Goal: Information Seeking & Learning: Learn about a topic

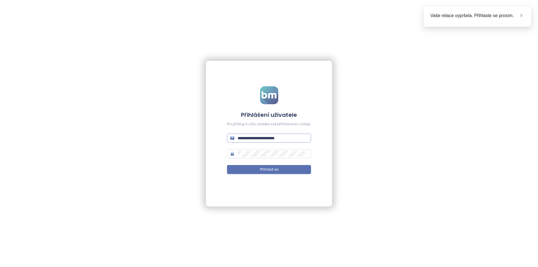
click at [268, 136] on input "**********" at bounding box center [273, 138] width 70 height 6
type input "**********"
click at [227, 165] on button "Přihlásit se" at bounding box center [269, 169] width 84 height 9
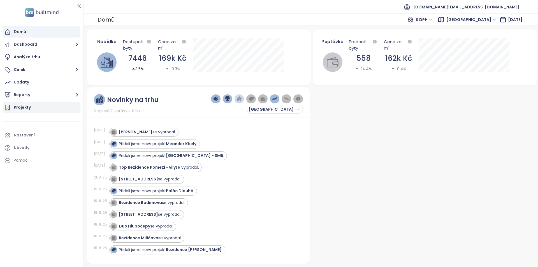
click at [43, 106] on div "Projekty" at bounding box center [42, 107] width 78 height 11
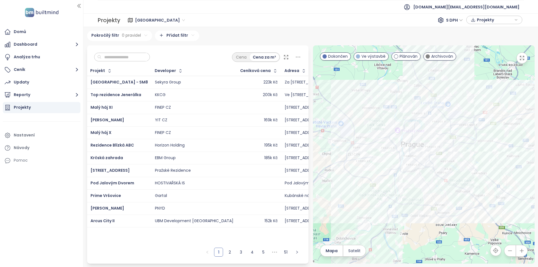
click at [112, 55] on input "text" at bounding box center [123, 57] width 45 height 8
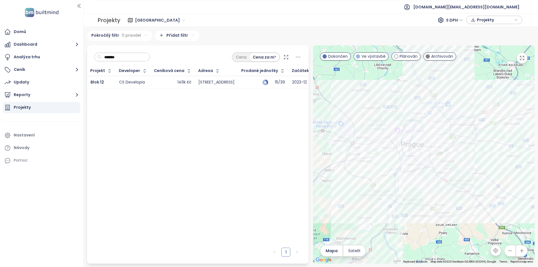
click at [158, 83] on div "149k Kč" at bounding box center [172, 82] width 37 height 7
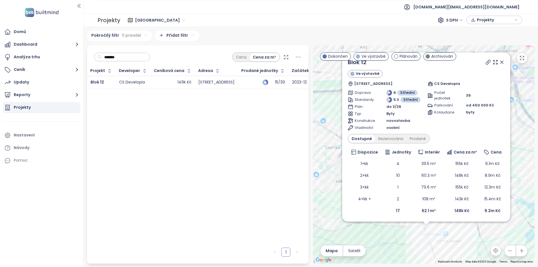
drag, startPoint x: 414, startPoint y: 226, endPoint x: 396, endPoint y: 260, distance: 38.1
click at [396, 260] on div "Blok 12 Ve výstavbě Libušská 140/127, 142 00 Praha-Libuš-Písnice, Czechia CS De…" at bounding box center [424, 154] width 222 height 218
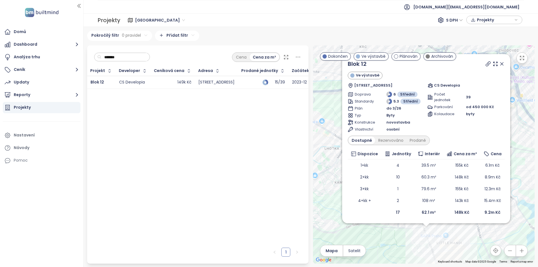
click at [499, 63] on icon at bounding box center [502, 64] width 6 height 6
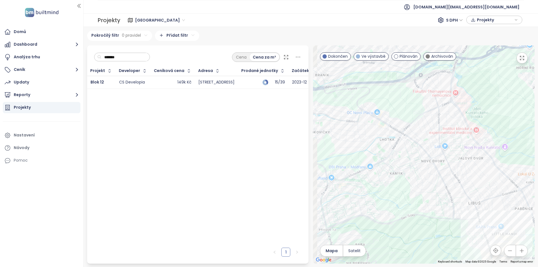
drag, startPoint x: 449, startPoint y: 197, endPoint x: 467, endPoint y: 194, distance: 18.8
click at [467, 194] on div at bounding box center [424, 154] width 222 height 218
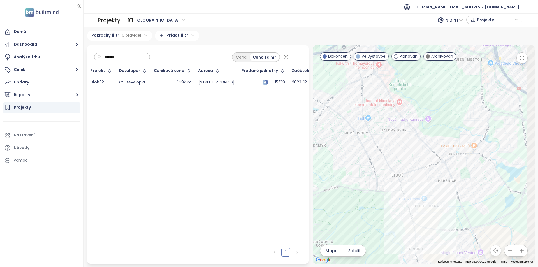
drag, startPoint x: 447, startPoint y: 188, endPoint x: 376, endPoint y: 166, distance: 74.4
click at [376, 166] on div at bounding box center [424, 154] width 222 height 218
click at [406, 194] on div "Blok 12" at bounding box center [424, 154] width 222 height 218
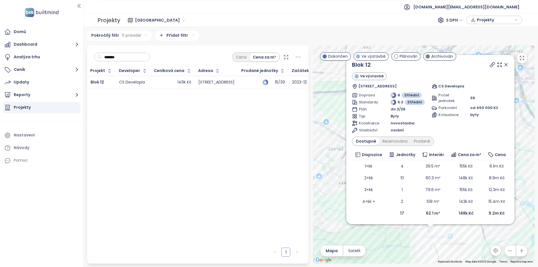
drag, startPoint x: 405, startPoint y: 192, endPoint x: 412, endPoint y: 267, distance: 75.5
click at [412, 267] on html "Domů Dashboard Analýza trhu Ceník Updaty Reporty Projekty Nastavení Návody Pomo…" at bounding box center [269, 133] width 538 height 267
click at [118, 61] on input "*******" at bounding box center [123, 57] width 45 height 8
click at [119, 59] on input "*******" at bounding box center [123, 57] width 45 height 8
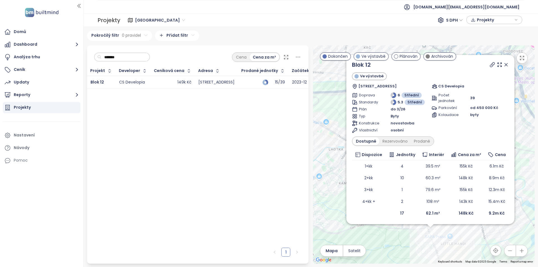
click at [119, 59] on input "*******" at bounding box center [123, 57] width 45 height 8
paste input "****"
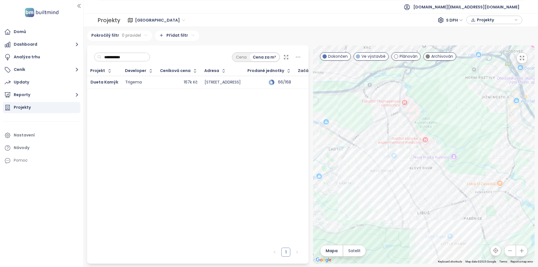
click at [158, 85] on td "167k Kč" at bounding box center [179, 82] width 44 height 13
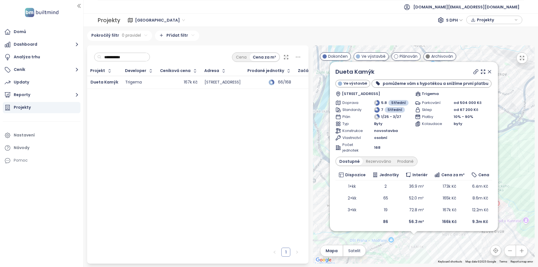
click at [113, 53] on input "**********" at bounding box center [123, 57] width 45 height 8
paste input "***"
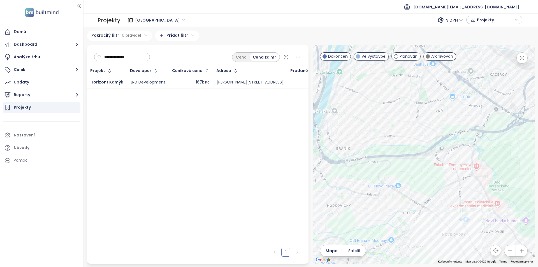
click at [177, 81] on div "167k Kč" at bounding box center [190, 82] width 37 height 7
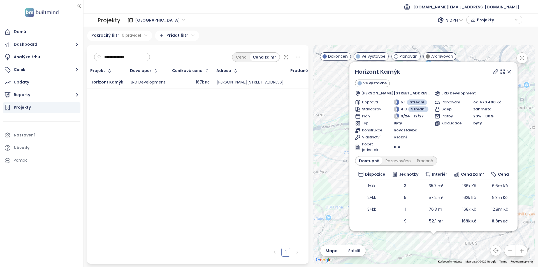
click at [147, 53] on input "**********" at bounding box center [123, 57] width 45 height 8
paste input "******"
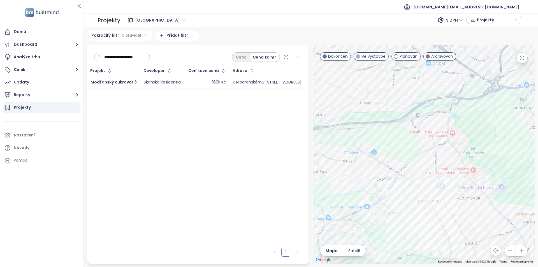
click at [194, 85] on div "169k Kč" at bounding box center [207, 82] width 37 height 7
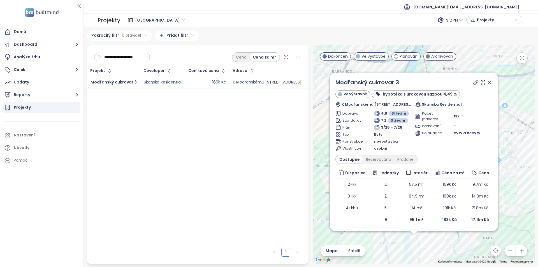
click at [128, 60] on input "**********" at bounding box center [123, 57] width 45 height 8
paste input "text"
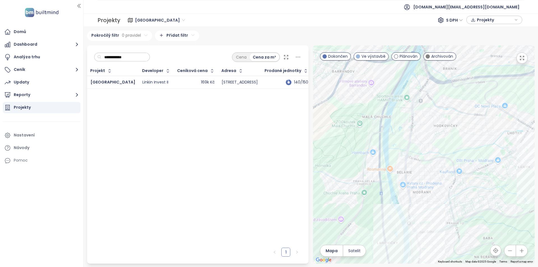
click at [177, 79] on div "169k Kč" at bounding box center [195, 82] width 37 height 7
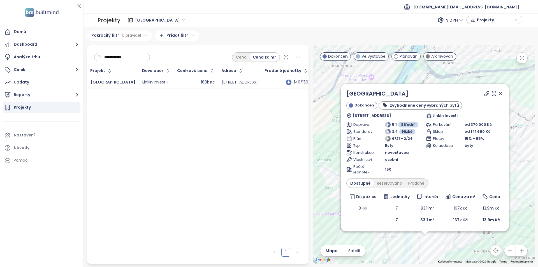
click at [135, 55] on input "**********" at bounding box center [123, 57] width 45 height 8
paste input "***"
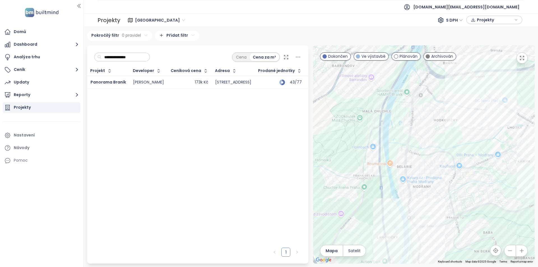
click at [171, 81] on div "173k Kč" at bounding box center [189, 82] width 37 height 7
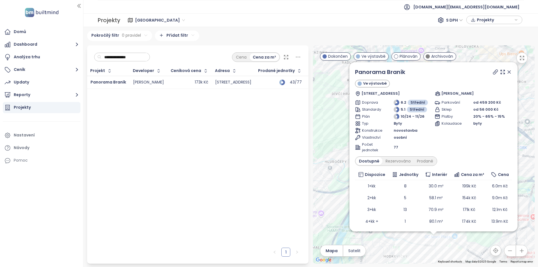
click at [118, 56] on input "**********" at bounding box center [123, 57] width 45 height 8
paste input "text"
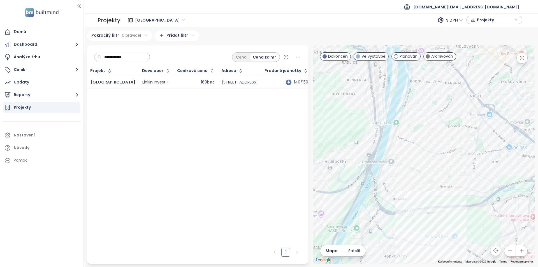
type input "**********"
click at [177, 80] on div "169k Kč" at bounding box center [195, 82] width 37 height 7
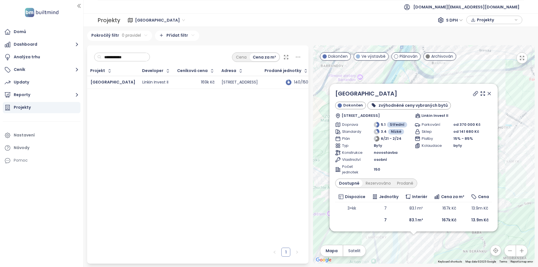
click at [490, 92] on icon at bounding box center [490, 94] width 6 height 6
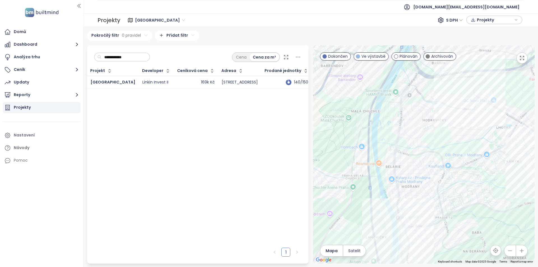
click at [143, 59] on input "**********" at bounding box center [123, 57] width 45 height 8
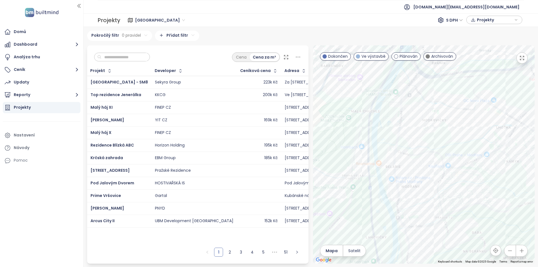
click at [124, 63] on div "Cena Cena za m²" at bounding box center [198, 55] width 222 height 21
click at [124, 61] on input "text" at bounding box center [123, 57] width 45 height 8
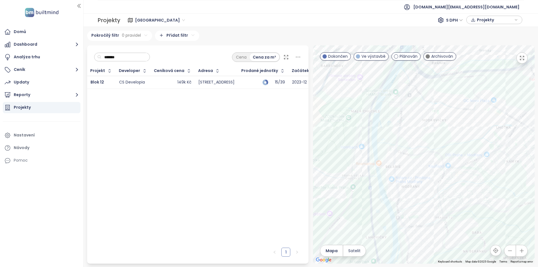
click at [160, 86] on td "149k Kč" at bounding box center [173, 82] width 44 height 13
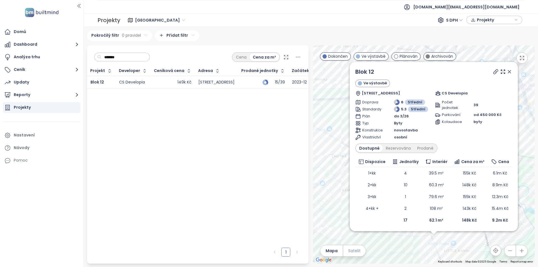
click at [351, 253] on span "Satelit" at bounding box center [354, 251] width 12 height 6
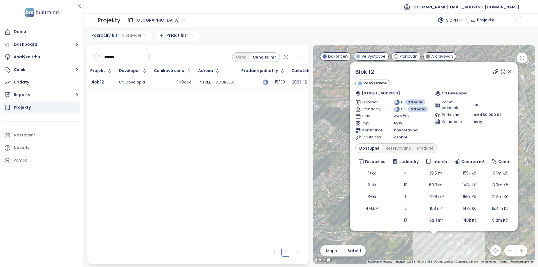
click at [507, 72] on icon at bounding box center [510, 72] width 6 height 6
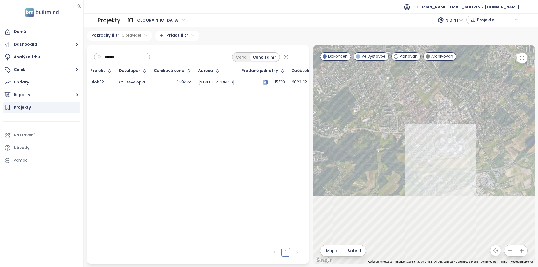
drag, startPoint x: 433, startPoint y: 134, endPoint x: 424, endPoint y: 85, distance: 49.5
click at [424, 85] on div at bounding box center [424, 154] width 222 height 218
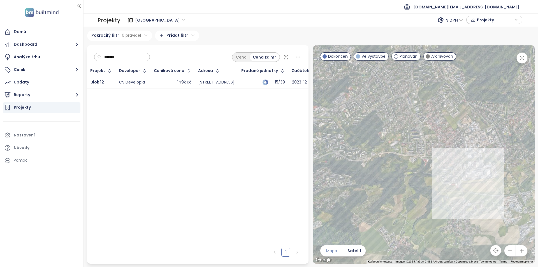
click at [332, 246] on button "Mapa" at bounding box center [331, 250] width 22 height 11
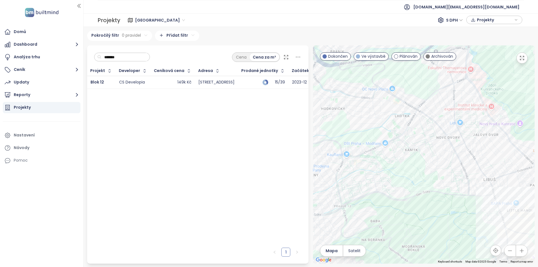
drag, startPoint x: 395, startPoint y: 143, endPoint x: 439, endPoint y: 186, distance: 62.4
click at [439, 186] on div at bounding box center [424, 154] width 222 height 218
click at [352, 248] on span "Satelit" at bounding box center [354, 251] width 12 height 6
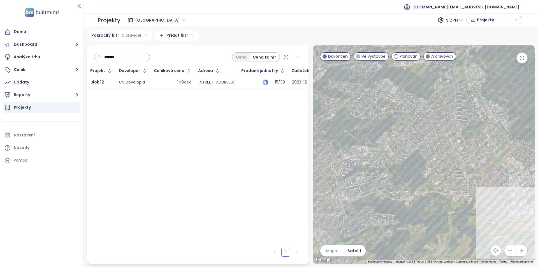
click at [339, 250] on button "Mapa" at bounding box center [331, 250] width 22 height 11
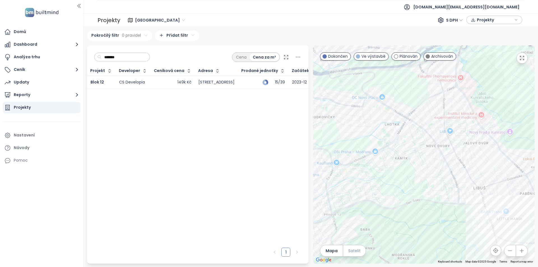
click at [348, 255] on button "Satelit" at bounding box center [354, 250] width 22 height 11
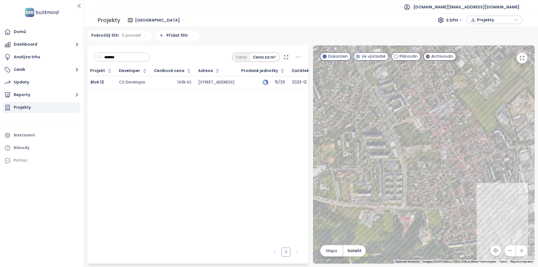
drag, startPoint x: 463, startPoint y: 218, endPoint x: 434, endPoint y: 202, distance: 32.5
click at [434, 202] on div at bounding box center [424, 154] width 222 height 218
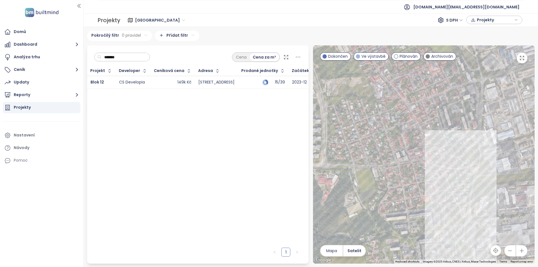
drag, startPoint x: 430, startPoint y: 165, endPoint x: 341, endPoint y: 99, distance: 110.4
click at [341, 99] on div at bounding box center [424, 154] width 222 height 218
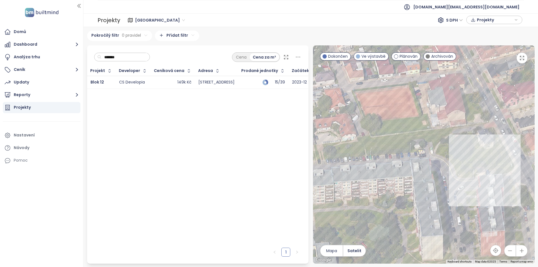
drag, startPoint x: 396, startPoint y: 188, endPoint x: 466, endPoint y: 186, distance: 69.5
click at [466, 186] on div at bounding box center [424, 154] width 222 height 218
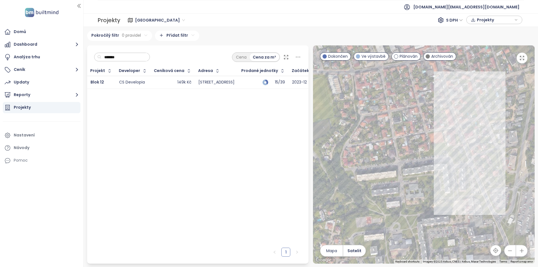
drag, startPoint x: 414, startPoint y: 144, endPoint x: 432, endPoint y: 145, distance: 18.0
click at [432, 145] on div at bounding box center [424, 154] width 222 height 218
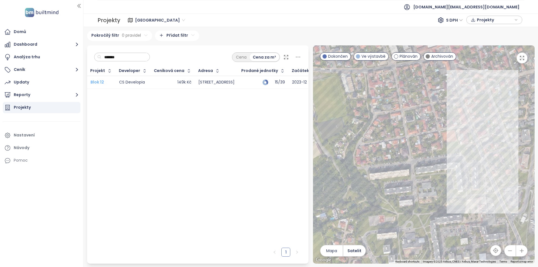
click at [96, 84] on span "Blok 12" at bounding box center [97, 82] width 13 height 6
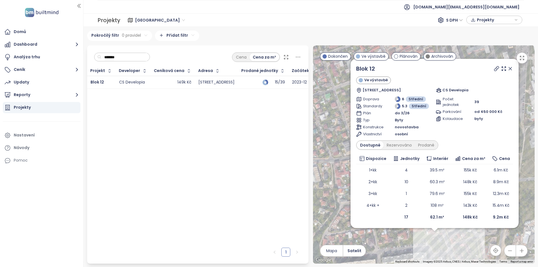
click at [110, 84] on div "Blok 12" at bounding box center [102, 82] width 22 height 7
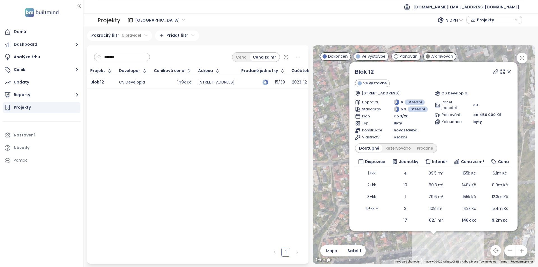
click at [122, 58] on input "*******" at bounding box center [123, 57] width 45 height 8
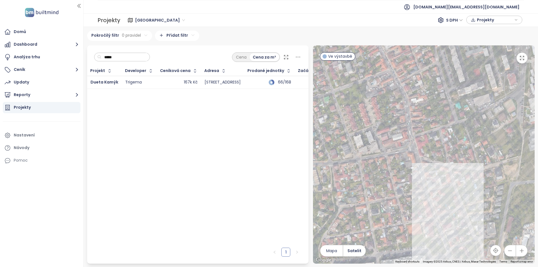
click at [160, 82] on div "167k Kč" at bounding box center [178, 82] width 37 height 7
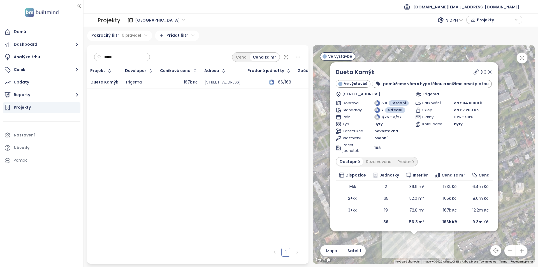
click at [489, 73] on icon at bounding box center [490, 72] width 3 height 3
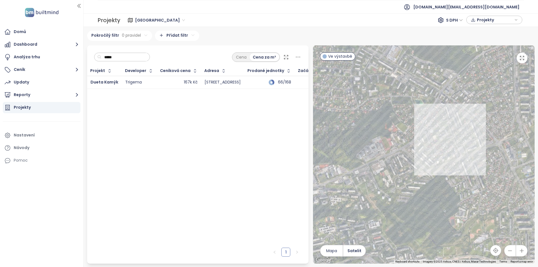
drag, startPoint x: 432, startPoint y: 190, endPoint x: 429, endPoint y: 169, distance: 21.3
click at [433, 164] on div at bounding box center [424, 154] width 222 height 218
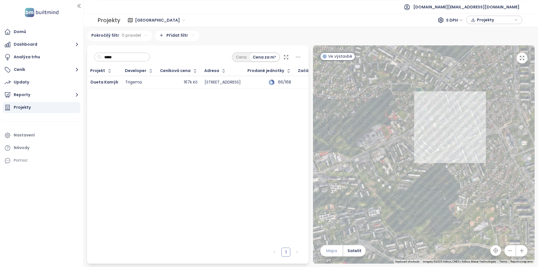
click at [339, 253] on button "Mapa" at bounding box center [331, 250] width 22 height 11
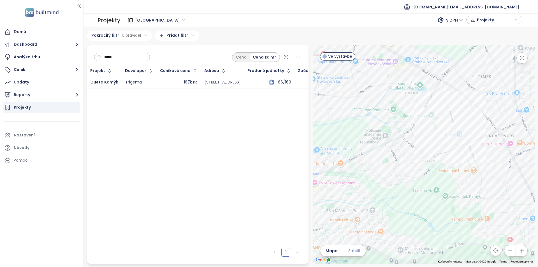
click at [353, 253] on span "Satelit" at bounding box center [354, 251] width 12 height 6
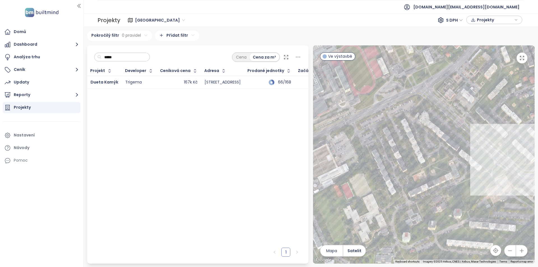
drag, startPoint x: 401, startPoint y: 163, endPoint x: 316, endPoint y: 163, distance: 84.7
click at [316, 163] on div at bounding box center [424, 154] width 222 height 218
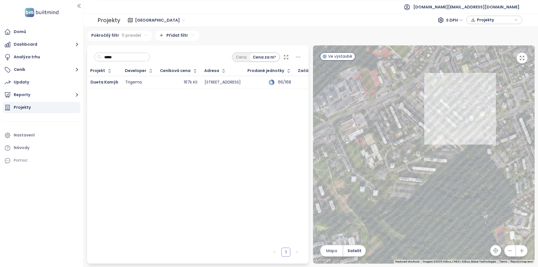
drag, startPoint x: 445, startPoint y: 179, endPoint x: 434, endPoint y: 148, distance: 32.4
click at [434, 148] on div at bounding box center [424, 154] width 222 height 218
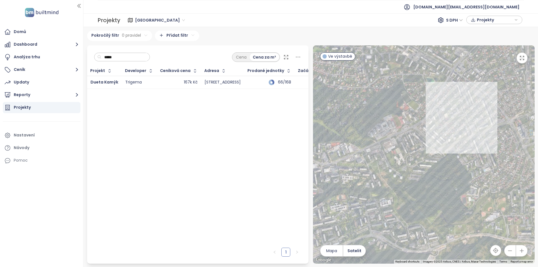
click at [160, 84] on div "167k Kč" at bounding box center [178, 82] width 37 height 7
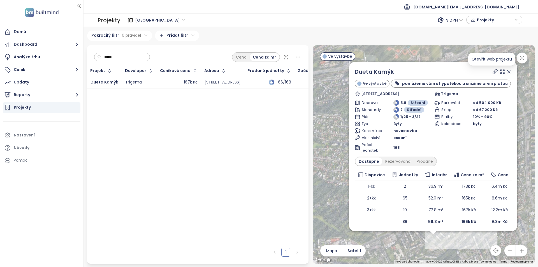
click at [493, 73] on icon at bounding box center [496, 72] width 6 height 6
click at [132, 58] on input "*****" at bounding box center [123, 57] width 45 height 8
paste input "*********"
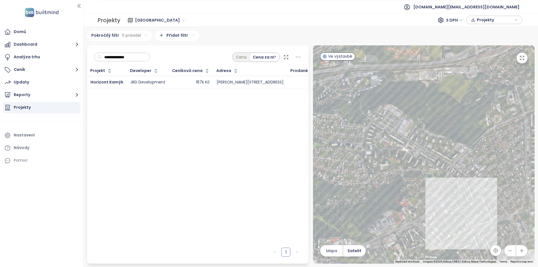
click at [180, 82] on div "167k Kč" at bounding box center [190, 82] width 37 height 7
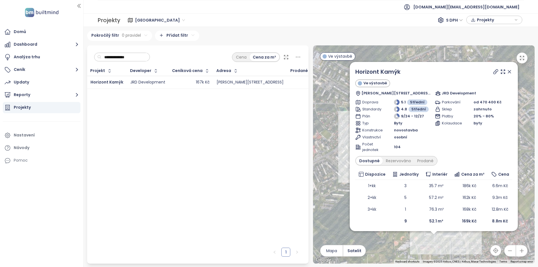
click at [508, 73] on icon at bounding box center [509, 71] width 3 height 3
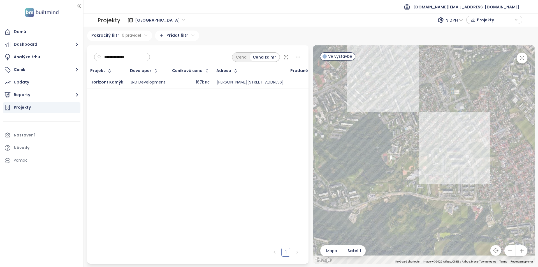
drag, startPoint x: 473, startPoint y: 170, endPoint x: 477, endPoint y: 131, distance: 39.2
click at [477, 131] on div at bounding box center [424, 154] width 222 height 218
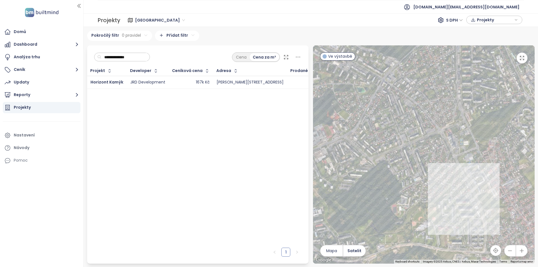
drag, startPoint x: 411, startPoint y: 141, endPoint x: 420, endPoint y: 193, distance: 53.3
click at [420, 193] on div at bounding box center [424, 154] width 222 height 218
click at [450, 219] on div "Horizont Kamýk" at bounding box center [424, 154] width 222 height 218
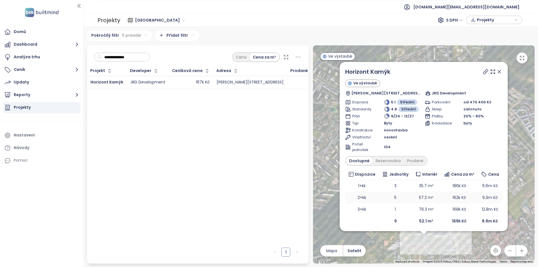
scroll to position [1, 0]
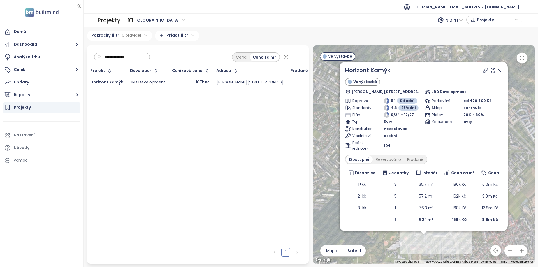
click at [483, 69] on icon at bounding box center [486, 71] width 6 height 6
click at [143, 61] on div "**********" at bounding box center [122, 57] width 56 height 9
click at [142, 58] on input "**********" at bounding box center [123, 57] width 45 height 8
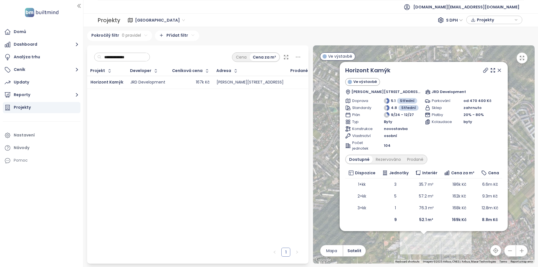
paste input "******"
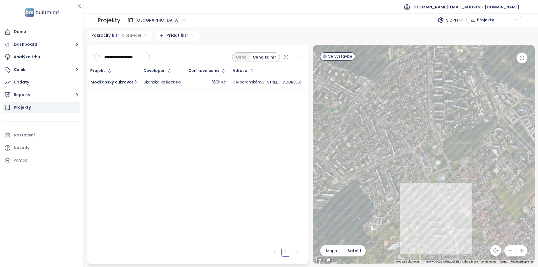
click at [192, 81] on div "169k Kč" at bounding box center [207, 82] width 37 height 7
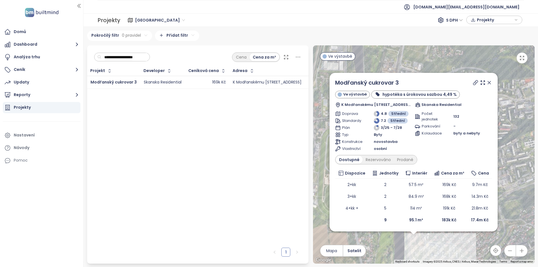
click at [489, 83] on icon at bounding box center [489, 82] width 3 height 3
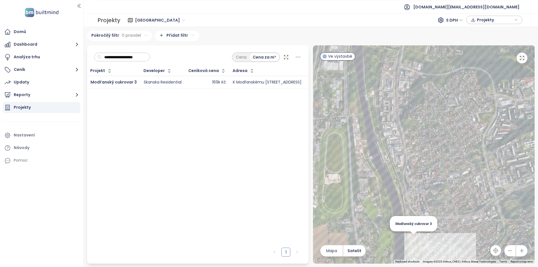
click at [411, 241] on div "Modřanský cukrovar 3" at bounding box center [424, 154] width 222 height 218
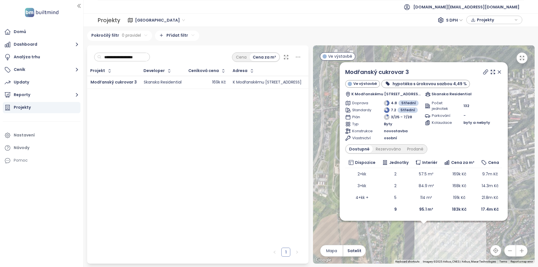
drag, startPoint x: 501, startPoint y: 72, endPoint x: 448, endPoint y: 169, distance: 110.4
click at [501, 72] on icon at bounding box center [500, 72] width 6 height 6
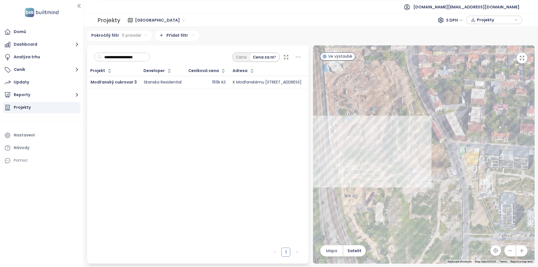
drag, startPoint x: 454, startPoint y: 195, endPoint x: 410, endPoint y: 186, distance: 44.1
click at [410, 186] on div at bounding box center [424, 154] width 222 height 218
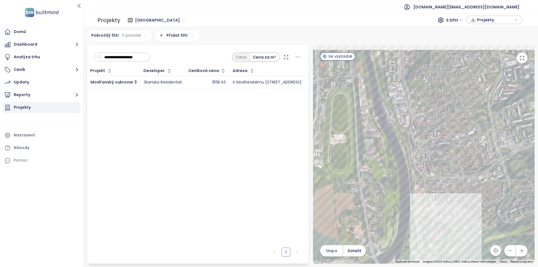
drag, startPoint x: 413, startPoint y: 205, endPoint x: 432, endPoint y: 231, distance: 31.5
click at [432, 231] on div at bounding box center [424, 154] width 222 height 218
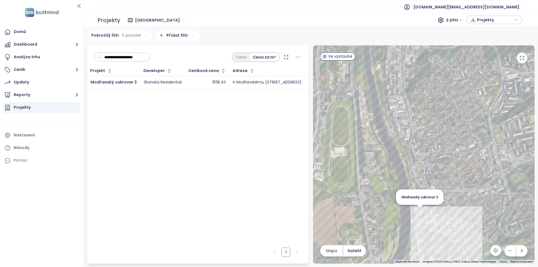
click at [420, 214] on div "Modřanský cukrovar 3" at bounding box center [424, 154] width 222 height 218
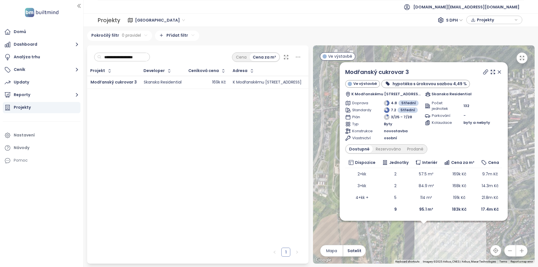
click at [482, 73] on div at bounding box center [492, 72] width 20 height 8
click at [484, 73] on icon at bounding box center [486, 72] width 6 height 6
click at [147, 57] on input "**********" at bounding box center [123, 57] width 45 height 8
click at [496, 73] on div at bounding box center [492, 72] width 20 height 8
click at [499, 73] on icon at bounding box center [499, 72] width 3 height 3
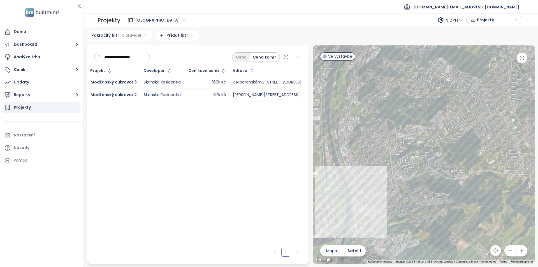
drag, startPoint x: 431, startPoint y: 217, endPoint x: 389, endPoint y: 190, distance: 49.9
click at [389, 190] on div at bounding box center [424, 154] width 222 height 218
click at [336, 250] on span "Mapa" at bounding box center [331, 251] width 11 height 6
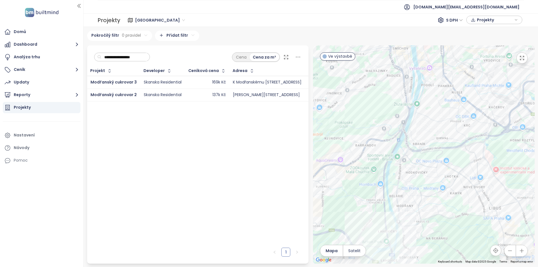
drag, startPoint x: 434, startPoint y: 128, endPoint x: 436, endPoint y: 179, distance: 50.8
click at [436, 179] on div at bounding box center [424, 154] width 222 height 218
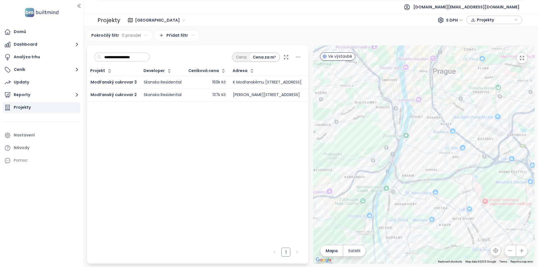
drag, startPoint x: 431, startPoint y: 179, endPoint x: 427, endPoint y: 186, distance: 8.5
click at [427, 186] on div at bounding box center [424, 154] width 222 height 218
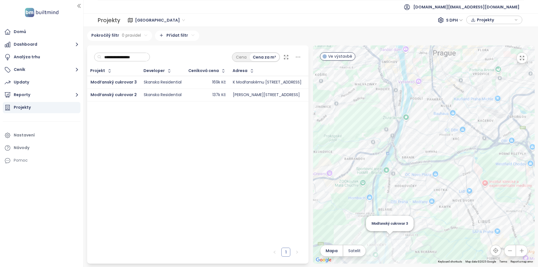
click at [388, 241] on div "Modřanský cukrovar 3" at bounding box center [424, 154] width 222 height 218
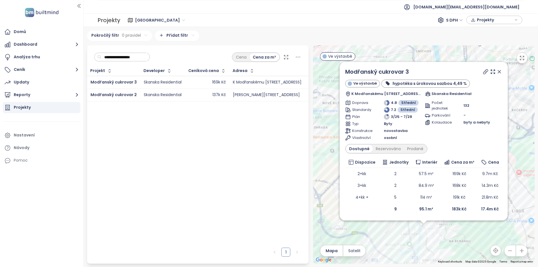
drag, startPoint x: 147, startPoint y: 56, endPoint x: 92, endPoint y: 61, distance: 55.5
click at [92, 61] on div "**********" at bounding box center [198, 55] width 222 height 21
type input "********"
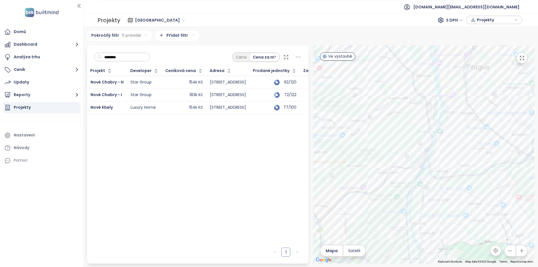
type input "*********"
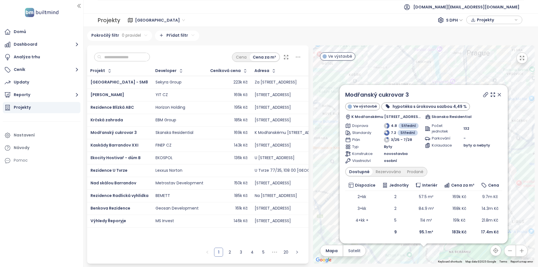
click at [128, 54] on input "text" at bounding box center [123, 57] width 45 height 8
paste input "**********"
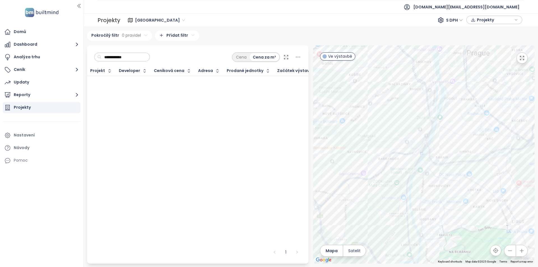
drag, startPoint x: 117, startPoint y: 56, endPoint x: 70, endPoint y: 63, distance: 47.7
click at [70, 63] on section "**********" at bounding box center [269, 133] width 538 height 267
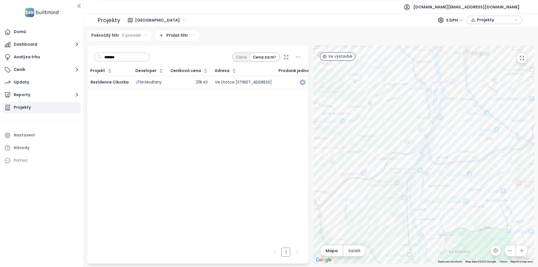
type input "*******"
click at [123, 51] on div "******* Cena Cena za m²" at bounding box center [198, 55] width 222 height 21
click at [125, 57] on input "*******" at bounding box center [123, 57] width 45 height 8
click at [126, 57] on input "*******" at bounding box center [123, 57] width 45 height 8
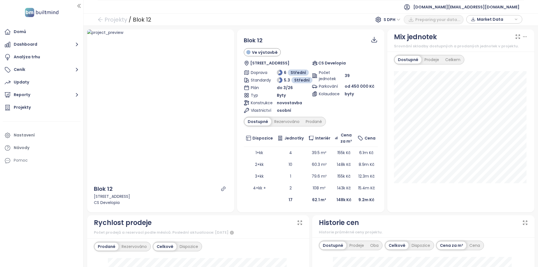
click at [222, 188] on icon "link" at bounding box center [223, 188] width 5 height 5
drag, startPoint x: 308, startPoint y: 176, endPoint x: 320, endPoint y: 176, distance: 11.5
click at [320, 176] on td "79.6 m²" at bounding box center [319, 176] width 27 height 12
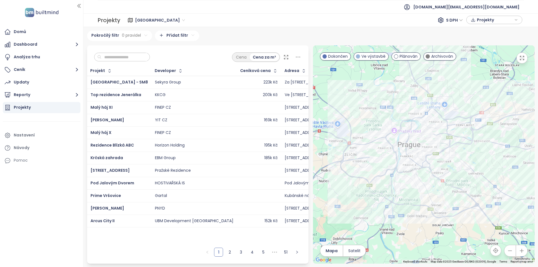
click at [124, 55] on input "text" at bounding box center [123, 57] width 45 height 8
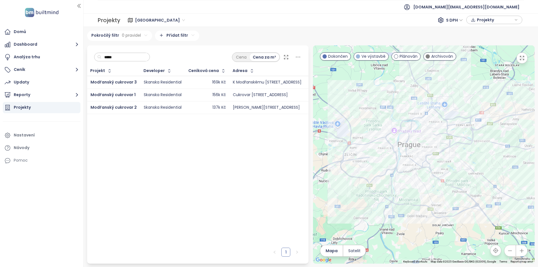
click at [147, 55] on input "*****" at bounding box center [123, 57] width 45 height 8
click at [196, 96] on div "156k Kč" at bounding box center [207, 95] width 37 height 7
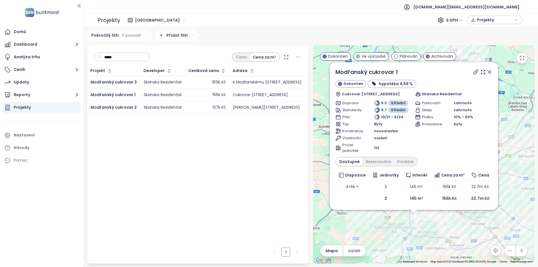
drag, startPoint x: 138, startPoint y: 67, endPoint x: 137, endPoint y: 63, distance: 4.3
click at [137, 64] on div "***** Cena Cena za m² Projekt Developer Ceníková cena Adresa Prodané jednotky Z…" at bounding box center [198, 145] width 222 height 200
click at [137, 59] on input "*****" at bounding box center [123, 57] width 45 height 8
click at [124, 57] on input "*****" at bounding box center [123, 57] width 45 height 8
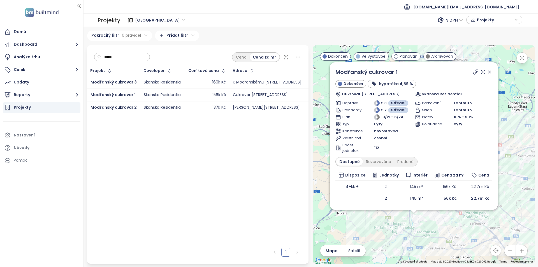
click at [124, 57] on input "*****" at bounding box center [123, 57] width 45 height 8
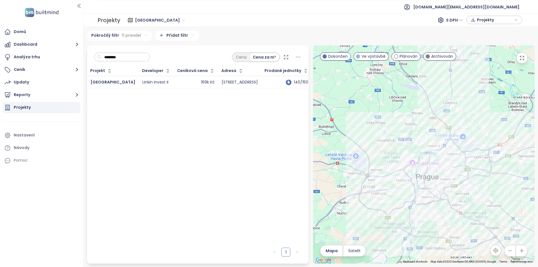
click at [174, 78] on td "169k Kč" at bounding box center [196, 82] width 44 height 13
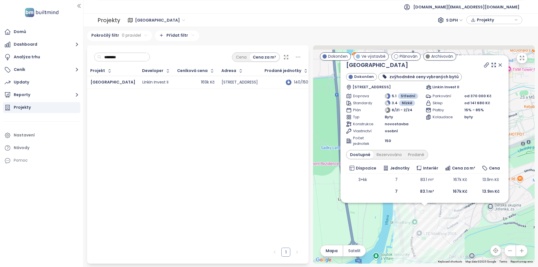
drag, startPoint x: 490, startPoint y: 209, endPoint x: 469, endPoint y: 242, distance: 39.6
click at [469, 251] on div "Nové Modřany Dokončen zvýhodněné ceny vybraných bytů Zlochova 2405/10, 143 00 P…" at bounding box center [424, 154] width 222 height 218
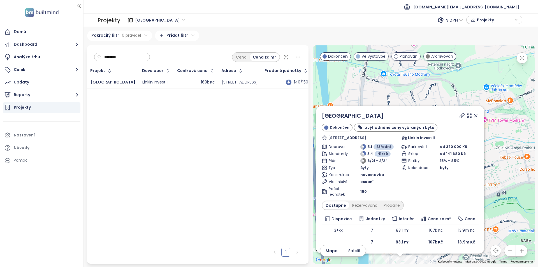
click at [477, 118] on icon at bounding box center [476, 116] width 6 height 6
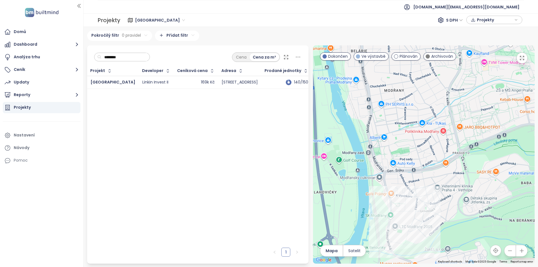
drag, startPoint x: 467, startPoint y: 198, endPoint x: 460, endPoint y: 102, distance: 96.4
click at [474, 86] on div at bounding box center [424, 154] width 222 height 218
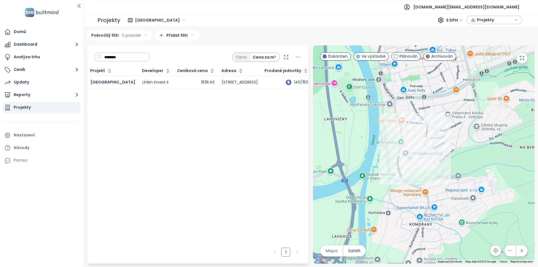
click at [332, 252] on span "Mapa" at bounding box center [332, 251] width 12 height 6
click at [353, 252] on span "Satelit" at bounding box center [354, 251] width 12 height 6
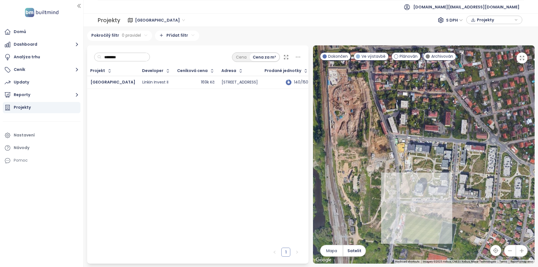
drag, startPoint x: 409, startPoint y: 179, endPoint x: 419, endPoint y: 210, distance: 32.7
click at [419, 210] on div at bounding box center [424, 154] width 222 height 218
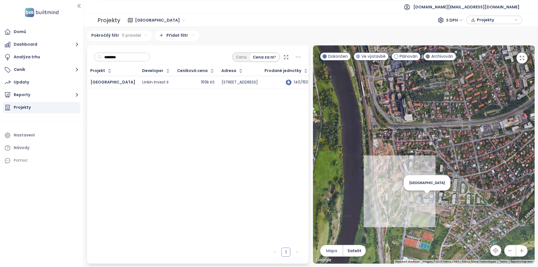
click at [426, 204] on div "Nové Modřany" at bounding box center [424, 154] width 222 height 218
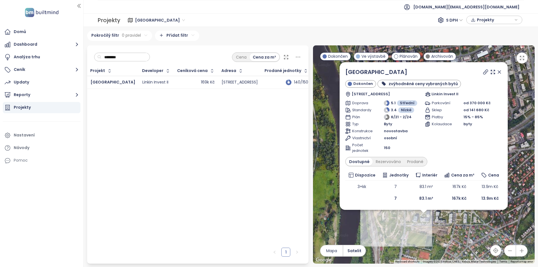
click at [501, 72] on icon at bounding box center [500, 72] width 6 height 6
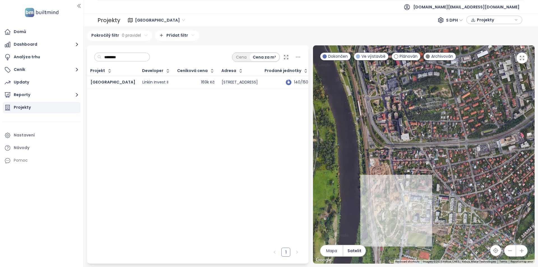
click at [177, 82] on div "169k Kč" at bounding box center [195, 82] width 37 height 7
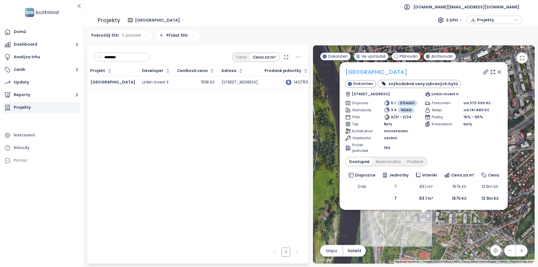
click at [371, 72] on link "Nové Modřany" at bounding box center [376, 72] width 62 height 8
click at [116, 59] on input "********" at bounding box center [123, 57] width 45 height 8
paste input "*******"
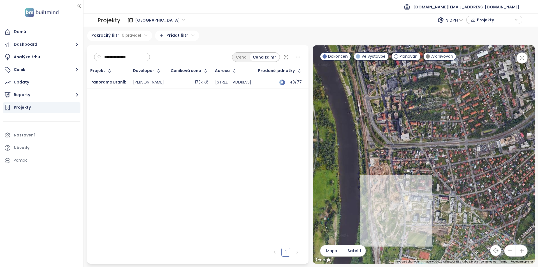
type input "**********"
click at [173, 83] on div "173k Kč" at bounding box center [189, 82] width 37 height 7
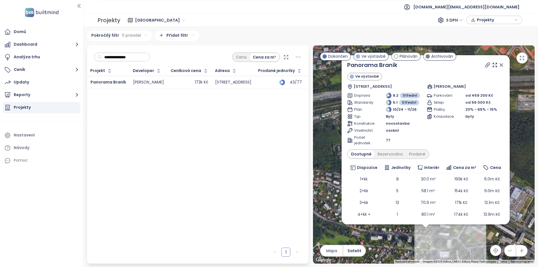
drag, startPoint x: 455, startPoint y: 250, endPoint x: 447, endPoint y: 240, distance: 13.2
click at [447, 240] on div "Panorama Braník Ve výstavbě Údolní 1173/104, 142 00 Praha 4-Braník, Czechia Fet…" at bounding box center [424, 154] width 222 height 218
drag, startPoint x: 497, startPoint y: 64, endPoint x: 493, endPoint y: 77, distance: 14.0
click at [499, 64] on icon at bounding box center [502, 65] width 6 height 6
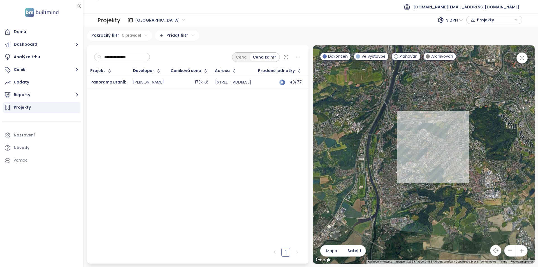
drag, startPoint x: 422, startPoint y: 178, endPoint x: 418, endPoint y: 162, distance: 16.7
click at [418, 162] on div at bounding box center [424, 154] width 222 height 218
click at [338, 249] on button "Mapa" at bounding box center [331, 250] width 22 height 11
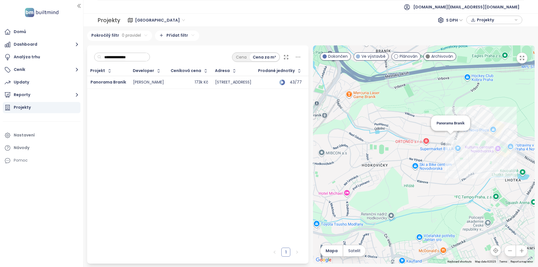
click at [452, 142] on div "Panorama Braník" at bounding box center [424, 154] width 222 height 218
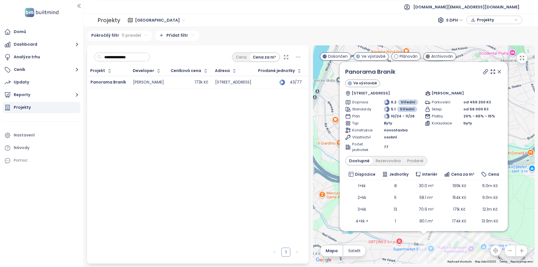
click at [498, 73] on icon at bounding box center [499, 71] width 3 height 3
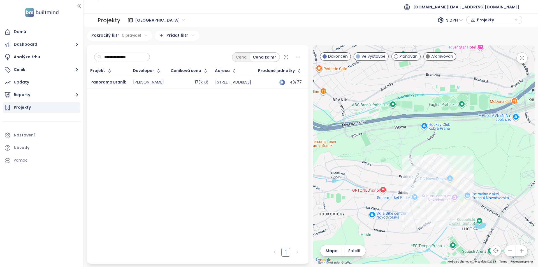
drag, startPoint x: 469, startPoint y: 224, endPoint x: 442, endPoint y: 163, distance: 66.5
click at [442, 163] on div at bounding box center [424, 154] width 222 height 218
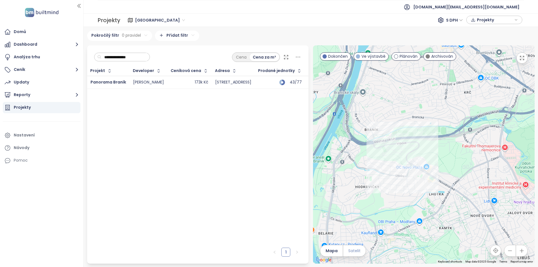
click at [347, 253] on button "Satelit" at bounding box center [354, 250] width 22 height 11
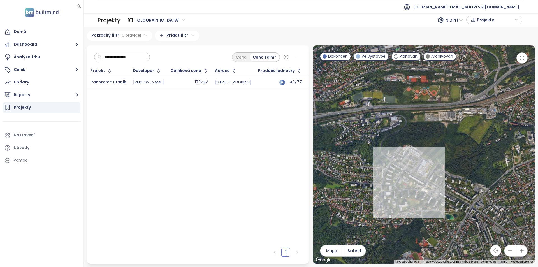
click at [139, 58] on input "**********" at bounding box center [123, 57] width 45 height 8
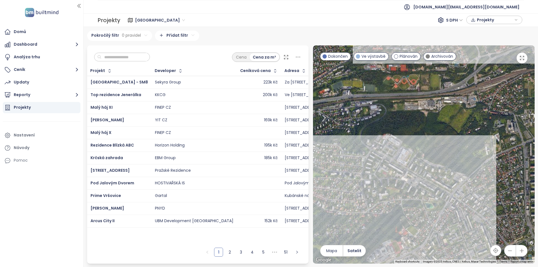
drag, startPoint x: 447, startPoint y: 200, endPoint x: 427, endPoint y: 188, distance: 23.6
click at [427, 188] on div at bounding box center [424, 154] width 222 height 218
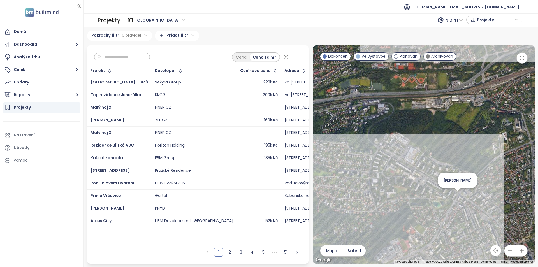
click at [456, 200] on div "[PERSON_NAME]" at bounding box center [424, 154] width 222 height 218
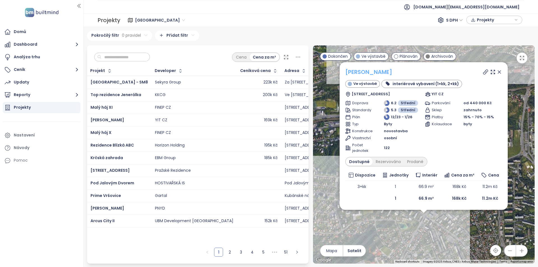
click at [350, 70] on link "[PERSON_NAME]" at bounding box center [368, 72] width 47 height 8
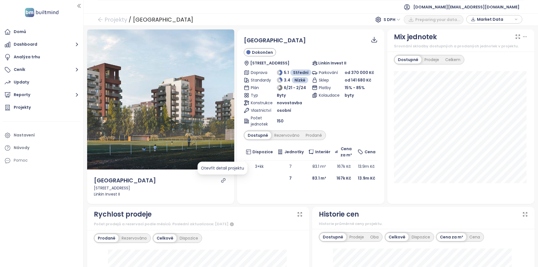
click at [221, 183] on icon "link" at bounding box center [223, 180] width 5 height 5
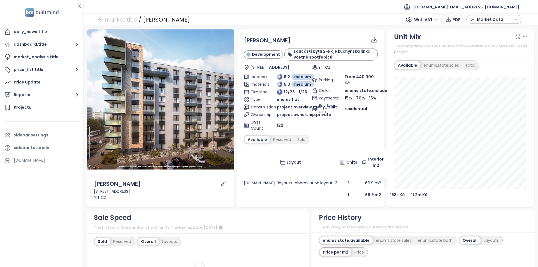
click at [272, 206] on div "[PERSON_NAME] Development součástí bytů 2+kk je kuchyňská linka včetně spotřebi…" at bounding box center [310, 118] width 147 height 178
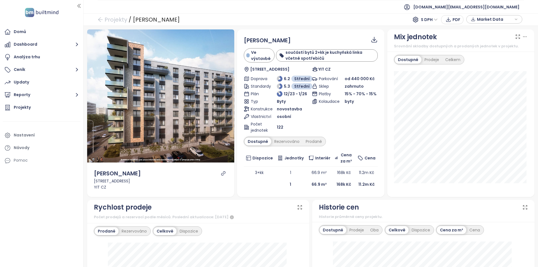
click at [119, 19] on link "Projekty" at bounding box center [113, 20] width 30 height 10
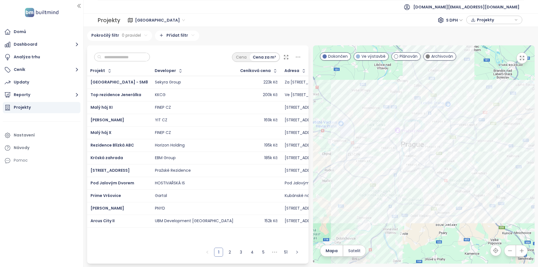
click at [136, 57] on input "text" at bounding box center [123, 57] width 45 height 8
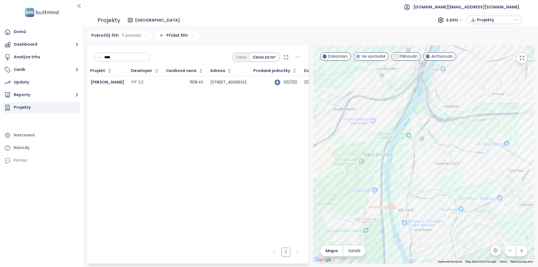
type input "****"
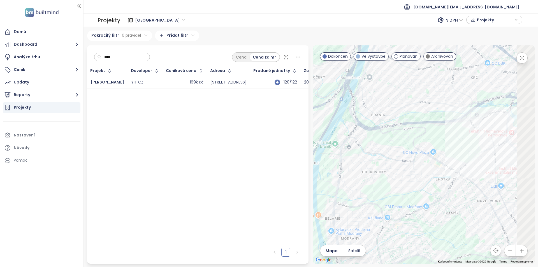
drag, startPoint x: 473, startPoint y: 176, endPoint x: 394, endPoint y: 187, distance: 80.4
click at [394, 187] on div at bounding box center [424, 154] width 222 height 218
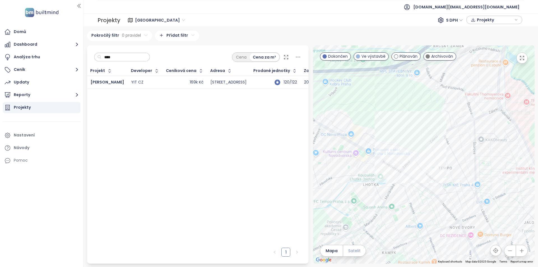
click at [348, 251] on span "Satelit" at bounding box center [354, 251] width 12 height 6
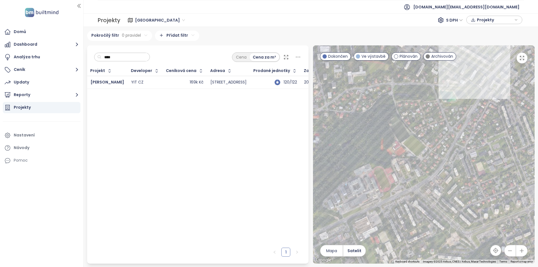
drag, startPoint x: 397, startPoint y: 189, endPoint x: 454, endPoint y: 108, distance: 98.9
click at [454, 108] on div at bounding box center [424, 154] width 222 height 218
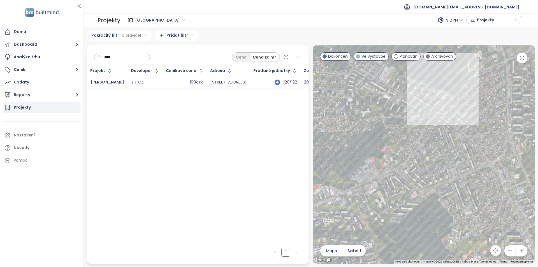
drag, startPoint x: 445, startPoint y: 151, endPoint x: 397, endPoint y: 155, distance: 47.8
click at [397, 155] on div at bounding box center [424, 154] width 222 height 218
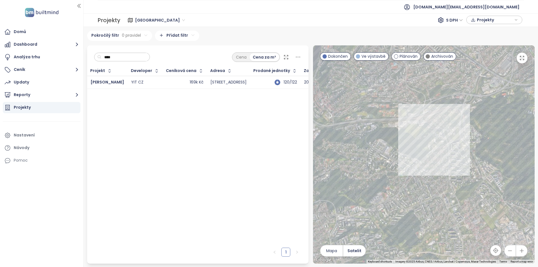
drag, startPoint x: 367, startPoint y: 138, endPoint x: 397, endPoint y: 175, distance: 46.9
click at [397, 175] on div at bounding box center [424, 154] width 222 height 218
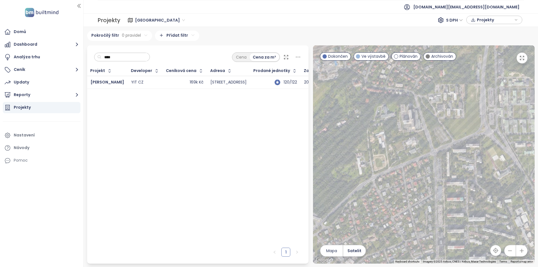
drag, startPoint x: 462, startPoint y: 151, endPoint x: 423, endPoint y: 216, distance: 75.6
click at [423, 216] on div at bounding box center [424, 154] width 222 height 218
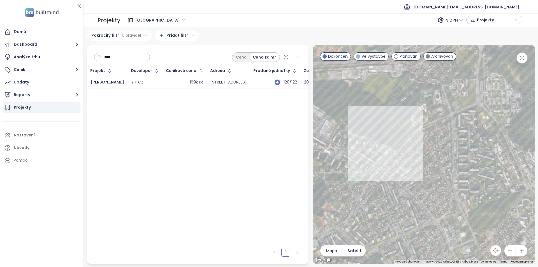
drag, startPoint x: 450, startPoint y: 124, endPoint x: 462, endPoint y: 101, distance: 26.2
click at [462, 101] on div at bounding box center [424, 154] width 222 height 218
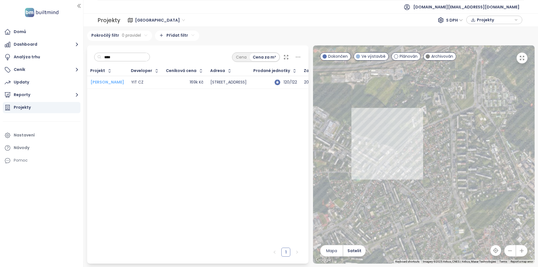
click at [105, 79] on span "[PERSON_NAME]" at bounding box center [108, 82] width 34 height 6
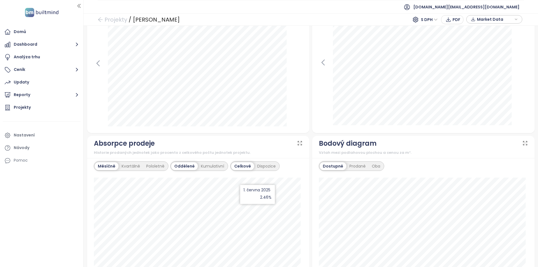
scroll to position [60, 0]
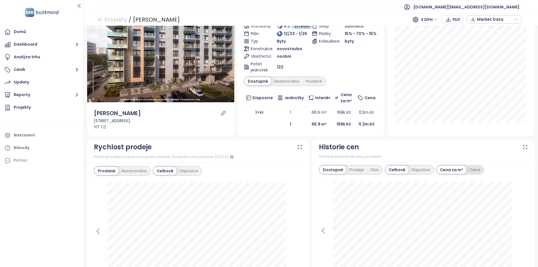
click at [469, 172] on div "Cena" at bounding box center [474, 170] width 17 height 8
click at [409, 171] on div "Dispozice" at bounding box center [421, 170] width 25 height 8
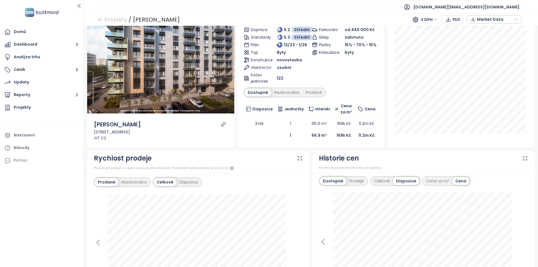
scroll to position [0, 0]
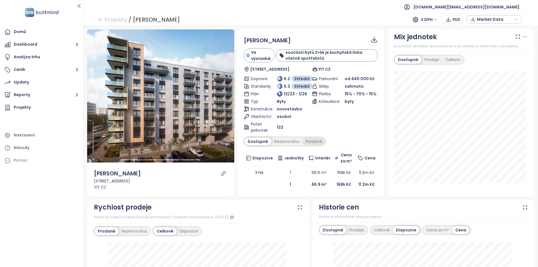
click at [310, 143] on div "Prodané" at bounding box center [314, 142] width 22 height 8
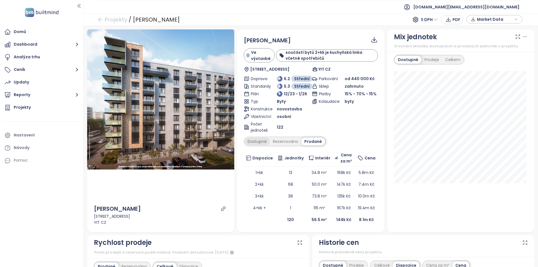
click at [258, 139] on div "Dostupné" at bounding box center [257, 142] width 25 height 8
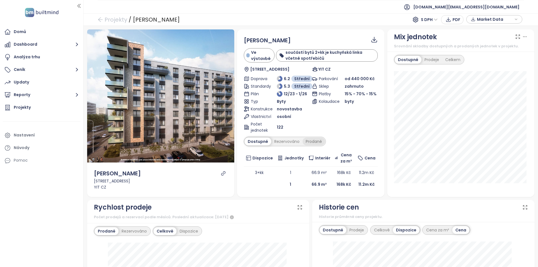
click at [319, 142] on div "Prodané" at bounding box center [314, 142] width 22 height 8
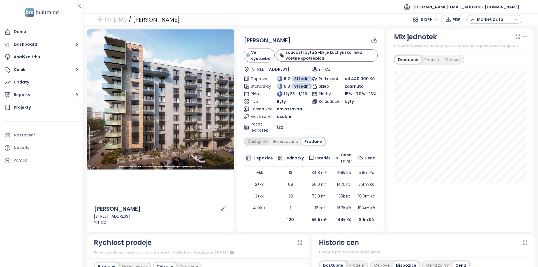
click at [251, 139] on div "Dostupné" at bounding box center [257, 142] width 25 height 8
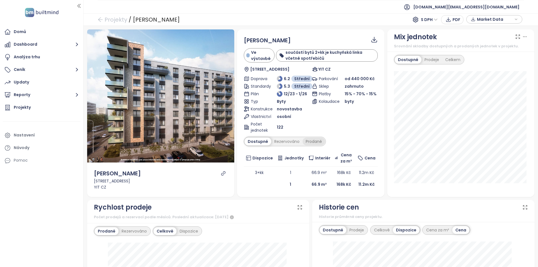
click at [318, 142] on div "Prodané" at bounding box center [314, 142] width 22 height 8
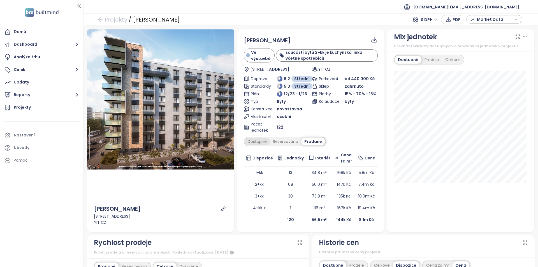
click at [257, 142] on div "Dostupné" at bounding box center [257, 142] width 25 height 8
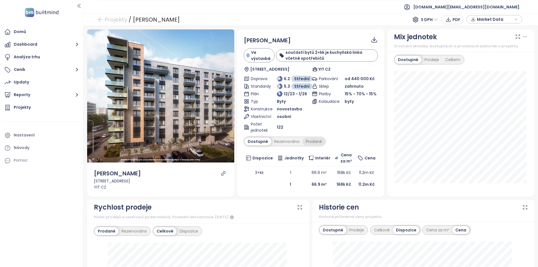
click at [311, 141] on div "Prodané" at bounding box center [314, 142] width 22 height 8
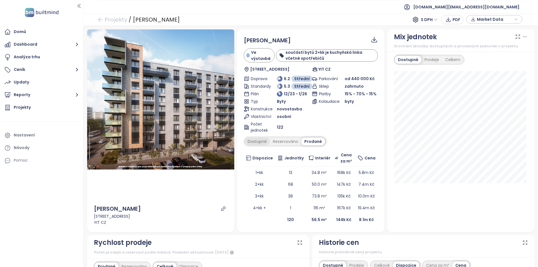
click at [261, 139] on div "Dostupné" at bounding box center [257, 142] width 25 height 8
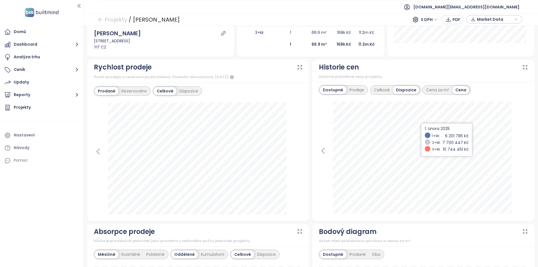
scroll to position [28, 0]
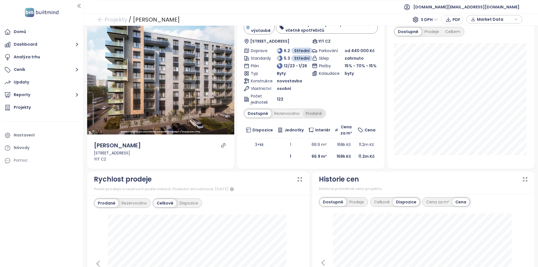
click at [320, 115] on div "Prodané" at bounding box center [314, 114] width 22 height 8
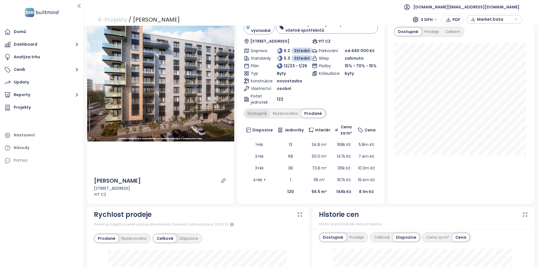
click at [253, 116] on div "Dostupné" at bounding box center [257, 114] width 25 height 8
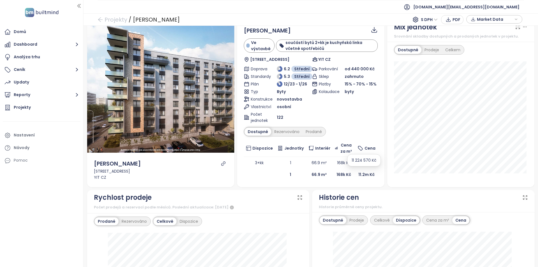
scroll to position [0, 0]
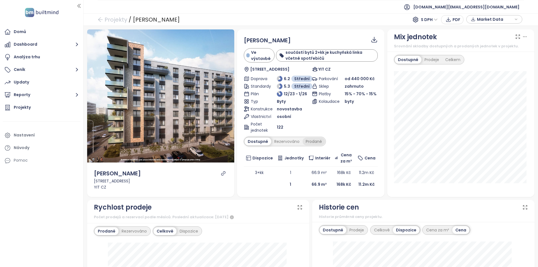
click at [311, 144] on div "Prodané" at bounding box center [314, 142] width 22 height 8
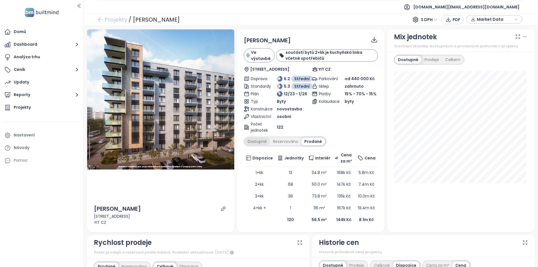
click at [257, 138] on div "Dostupné" at bounding box center [257, 142] width 25 height 8
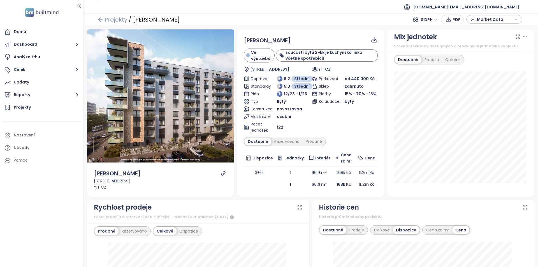
click at [105, 22] on link "Projekty" at bounding box center [113, 20] width 30 height 10
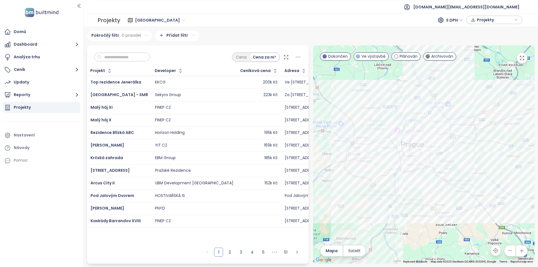
click at [117, 53] on div at bounding box center [122, 57] width 56 height 9
click at [118, 55] on input "text" at bounding box center [123, 57] width 45 height 8
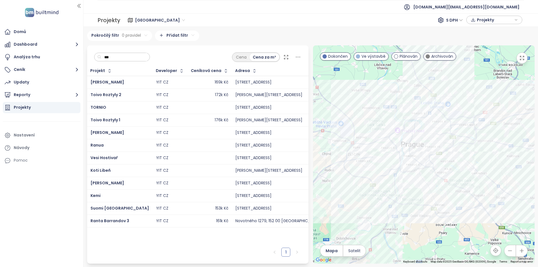
type input "***"
click at [165, 122] on td "YIT CZ" at bounding box center [170, 120] width 35 height 13
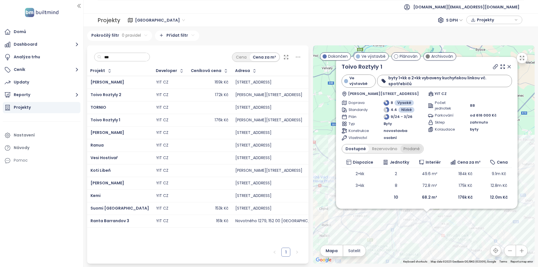
click at [414, 150] on div "Prodané" at bounding box center [412, 149] width 22 height 8
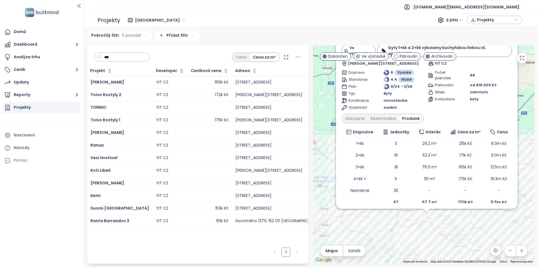
scroll to position [18, 0]
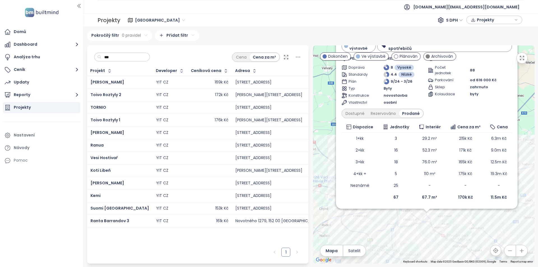
click at [191, 94] on div "172k Kč" at bounding box center [209, 95] width 37 height 7
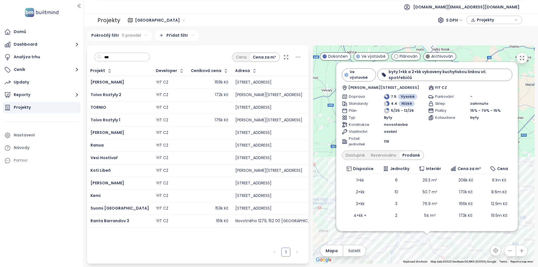
scroll to position [0, 0]
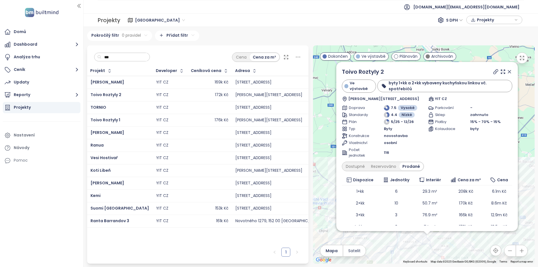
click at [163, 117] on td "YIT CZ" at bounding box center [170, 120] width 35 height 13
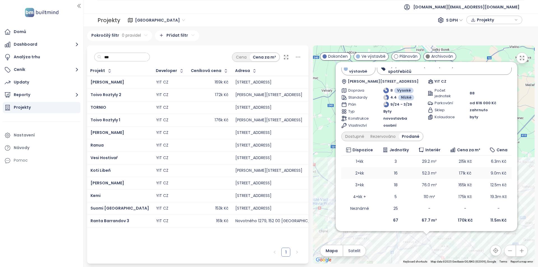
scroll to position [18, 0]
click at [188, 207] on td "153k Kč" at bounding box center [210, 208] width 44 height 13
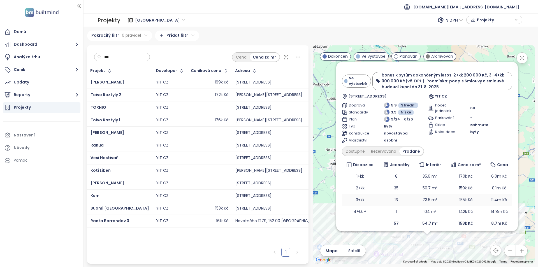
scroll to position [11, 0]
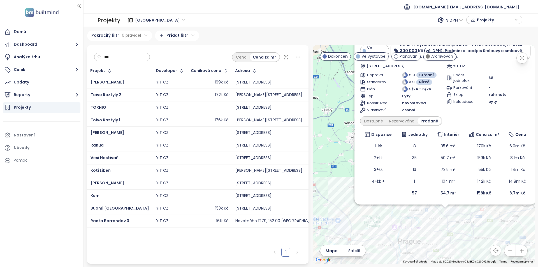
drag, startPoint x: 419, startPoint y: 245, endPoint x: 435, endPoint y: 221, distance: 29.6
click at [435, 221] on div "Suomi Tampere Ve výstavbě bonus k bytům dokončeným letos: 2+kk 200 000 Kč, 3–4+…" at bounding box center [424, 154] width 222 height 218
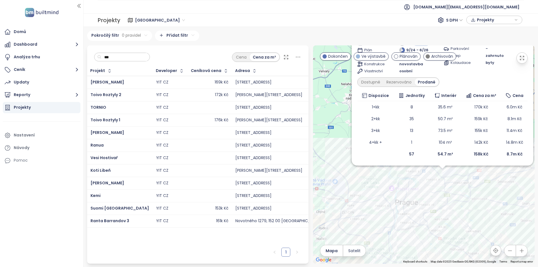
drag, startPoint x: 437, startPoint y: 242, endPoint x: 434, endPoint y: 202, distance: 39.6
click at [434, 202] on div "Suomi Tampere Ve výstavbě bonus k bytům dokončeným letos: 2+kk 200 000 Kč, 3–4+…" at bounding box center [424, 154] width 222 height 218
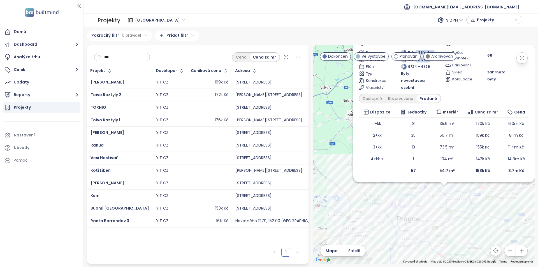
drag, startPoint x: 475, startPoint y: 199, endPoint x: 475, endPoint y: 204, distance: 4.8
click at [475, 204] on div "Suomi Tampere Ve výstavbě bonus k bytům dokončeným letos: 2+kk 200 000 Kč, 3–4+…" at bounding box center [424, 154] width 222 height 218
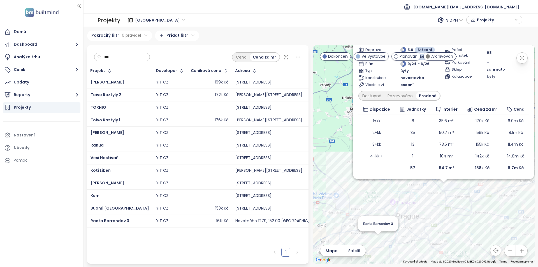
click at [380, 239] on div "Suomi Tampere Ve výstavbě bonus k bytům dokončeným letos: 2+kk 200 000 Kč, 3–4+…" at bounding box center [424, 154] width 222 height 218
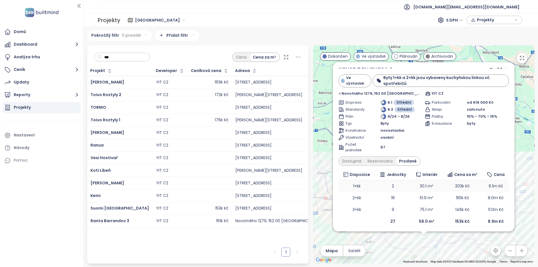
scroll to position [7, 0]
click at [404, 163] on div "Prodané" at bounding box center [408, 160] width 24 height 8
click at [356, 165] on div "Ranta Barrandov 3 Ve výstavbě Byty 1+kk a 2+kk jsou vybaveny kuchyňskou linkou …" at bounding box center [424, 143] width 170 height 165
click at [356, 162] on div "Dostupné" at bounding box center [351, 160] width 25 height 8
click at [418, 158] on div "Prodané" at bounding box center [408, 160] width 22 height 8
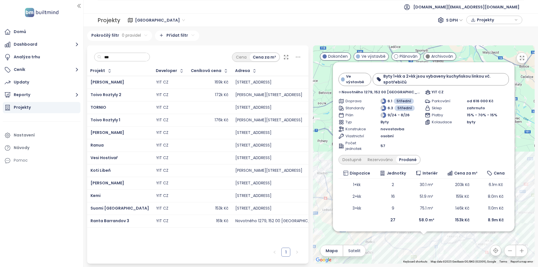
scroll to position [0, 0]
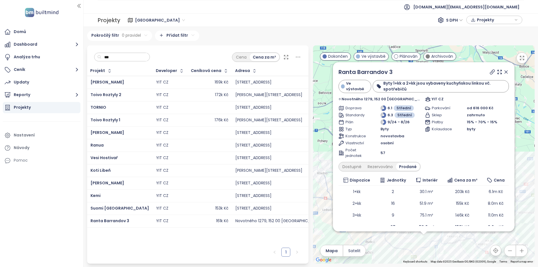
click at [504, 72] on icon at bounding box center [506, 72] width 6 height 6
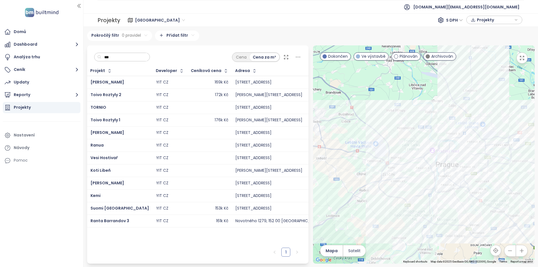
drag, startPoint x: 402, startPoint y: 211, endPoint x: 393, endPoint y: 152, distance: 58.8
click at [393, 152] on div at bounding box center [424, 154] width 222 height 218
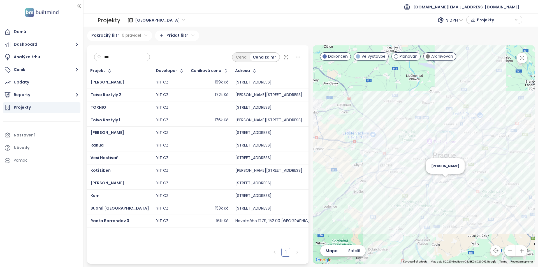
click at [447, 184] on div "[PERSON_NAME]" at bounding box center [424, 154] width 222 height 218
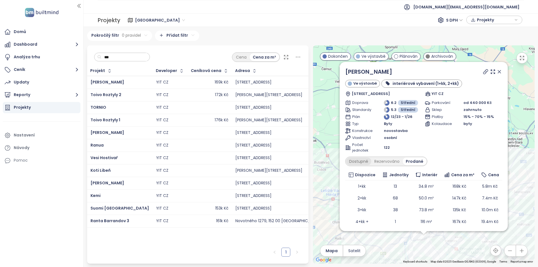
click at [362, 160] on div "Dostupné" at bounding box center [358, 162] width 25 height 8
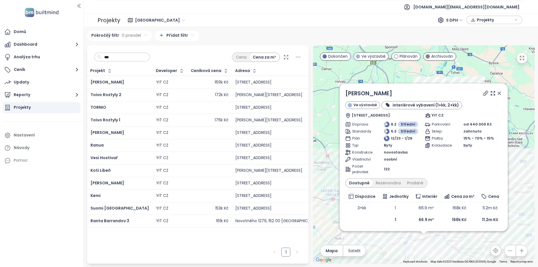
click at [499, 94] on icon at bounding box center [500, 94] width 6 height 6
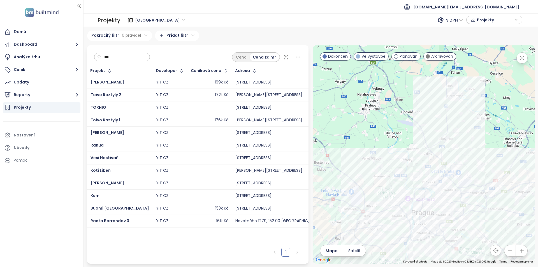
drag, startPoint x: 417, startPoint y: 202, endPoint x: 395, endPoint y: 162, distance: 46.1
click at [395, 162] on div at bounding box center [424, 154] width 222 height 218
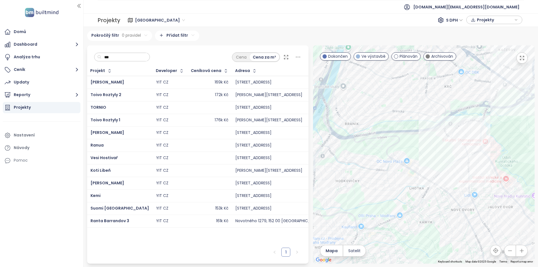
drag, startPoint x: 370, startPoint y: 193, endPoint x: 428, endPoint y: 196, distance: 58.1
click at [428, 196] on div at bounding box center [424, 154] width 222 height 218
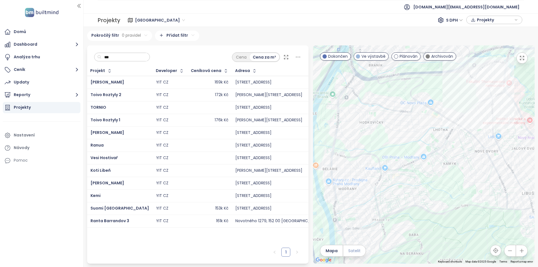
click at [356, 249] on span "Satelit" at bounding box center [354, 251] width 12 height 6
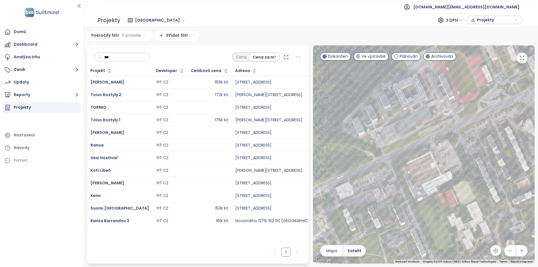
drag, startPoint x: 382, startPoint y: 182, endPoint x: 454, endPoint y: 156, distance: 77.1
click at [458, 152] on div at bounding box center [424, 154] width 222 height 218
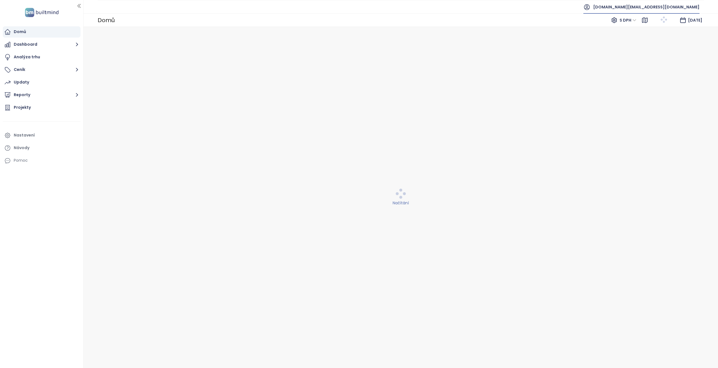
click at [538, 12] on span "[DOMAIN_NAME][EMAIL_ADDRESS][DOMAIN_NAME]" at bounding box center [646, 6] width 106 height 13
click at [538, 21] on span "Odhlásit se" at bounding box center [648, 23] width 22 height 6
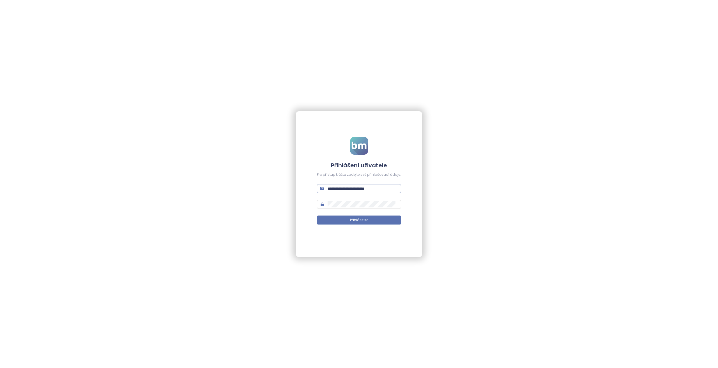
click at [350, 188] on input "**********" at bounding box center [362, 189] width 70 height 6
type input "**********"
click at [317, 216] on button "Přihlásit se" at bounding box center [359, 220] width 84 height 9
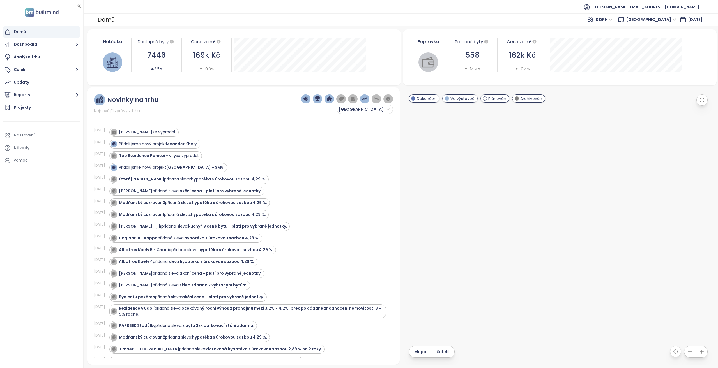
click at [57, 109] on div "Projekty" at bounding box center [42, 107] width 78 height 11
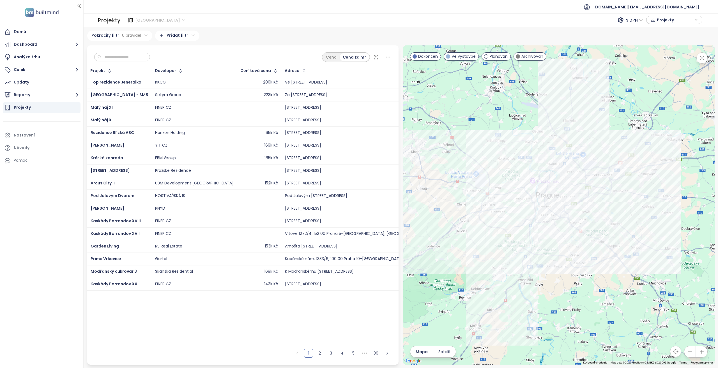
click at [136, 21] on span "[GEOGRAPHIC_DATA]" at bounding box center [160, 20] width 50 height 8
click at [150, 55] on div "[GEOGRAPHIC_DATA]" at bounding box center [162, 58] width 50 height 6
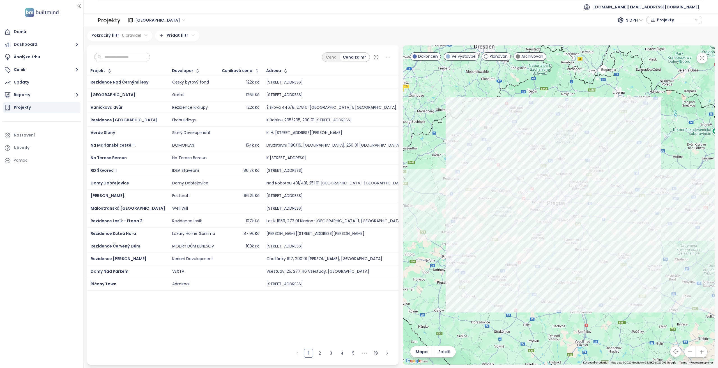
click at [141, 58] on input "text" at bounding box center [123, 57] width 45 height 8
paste input "**********"
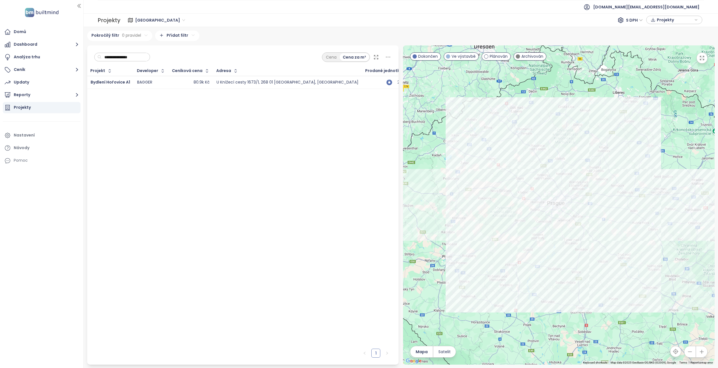
type input "**********"
click at [161, 84] on div "BAGGER" at bounding box center [151, 82] width 28 height 7
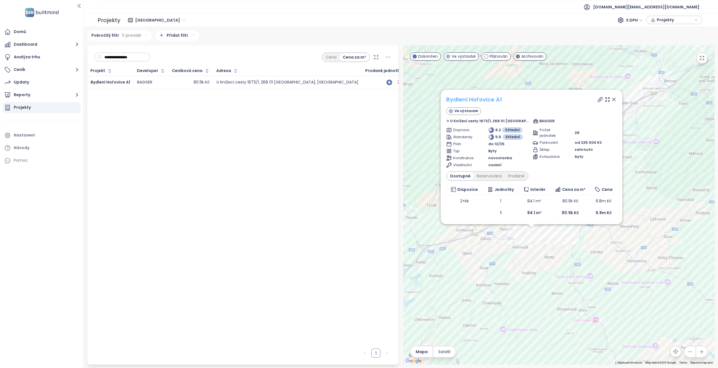
click at [468, 101] on link "Bydlení Hořovice A1" at bounding box center [474, 100] width 56 height 8
drag, startPoint x: 44, startPoint y: 13, endPoint x: 37, endPoint y: 13, distance: 6.7
click at [37, 13] on img at bounding box center [41, 12] width 37 height 11
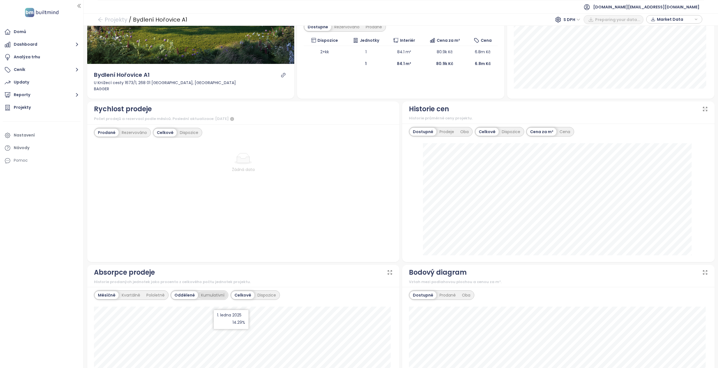
scroll to position [112, 0]
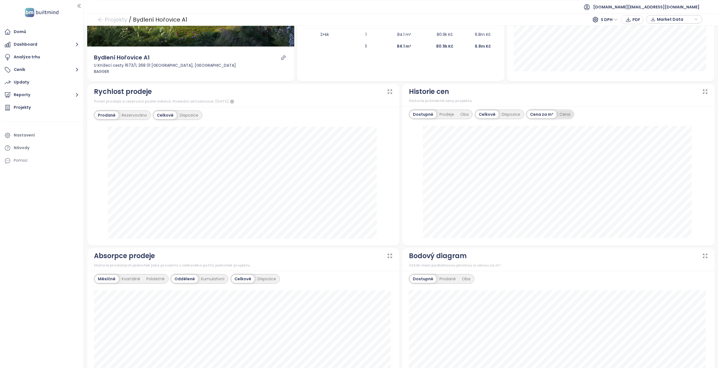
click at [566, 115] on div "Cena" at bounding box center [564, 114] width 17 height 8
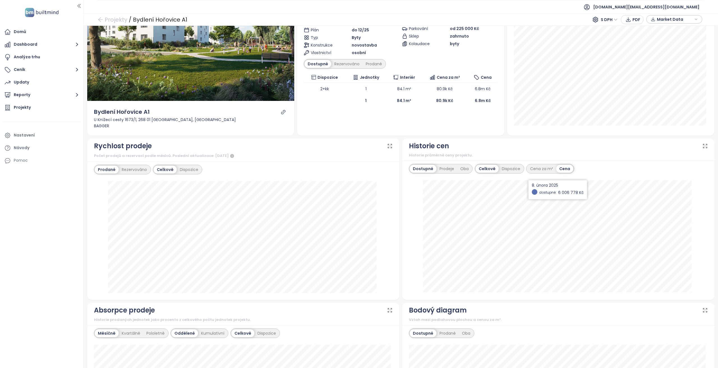
scroll to position [56, 0]
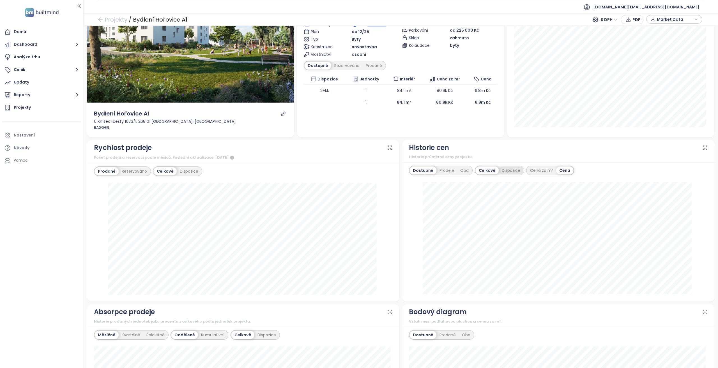
click at [503, 169] on div "Dispozice" at bounding box center [510, 171] width 25 height 8
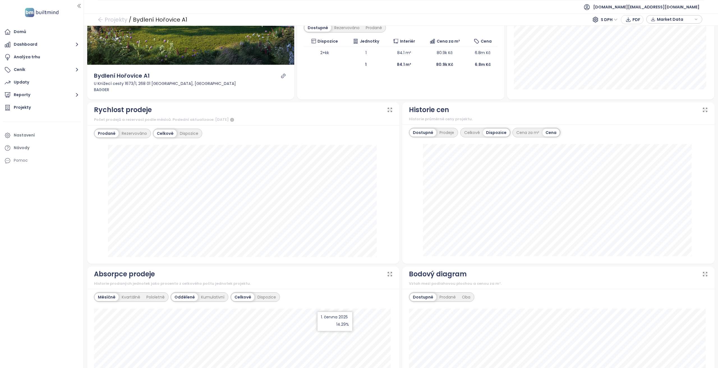
scroll to position [0, 0]
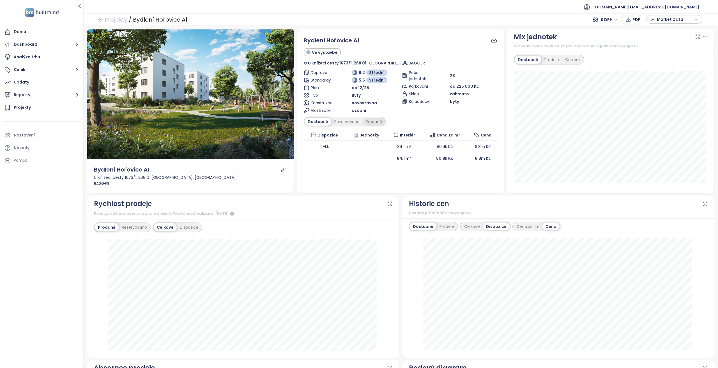
click at [366, 122] on div "Prodané" at bounding box center [373, 122] width 22 height 8
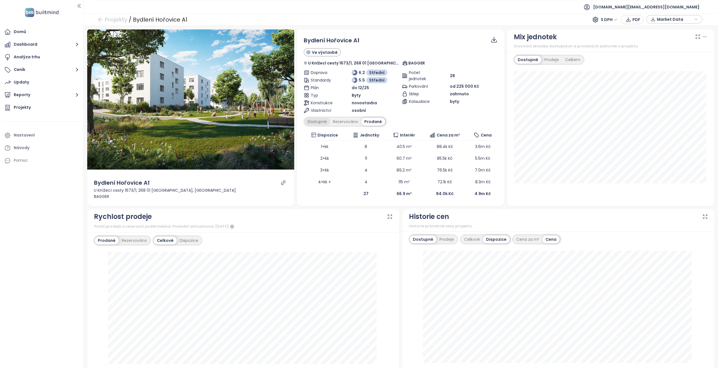
click at [315, 121] on div "Dostupné" at bounding box center [316, 122] width 25 height 8
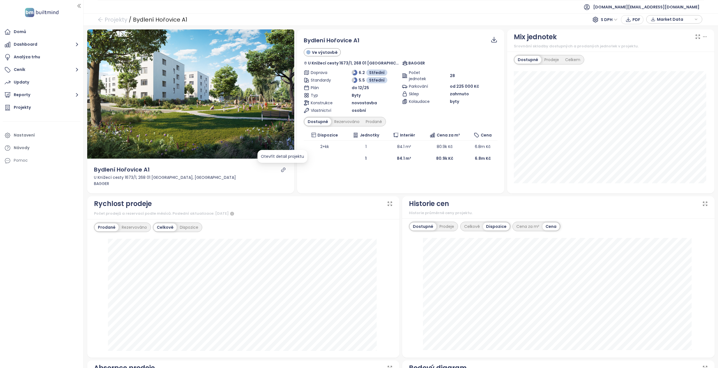
click at [283, 168] on icon "link" at bounding box center [283, 169] width 5 height 5
click at [348, 123] on div "Rezervováno" at bounding box center [346, 122] width 31 height 8
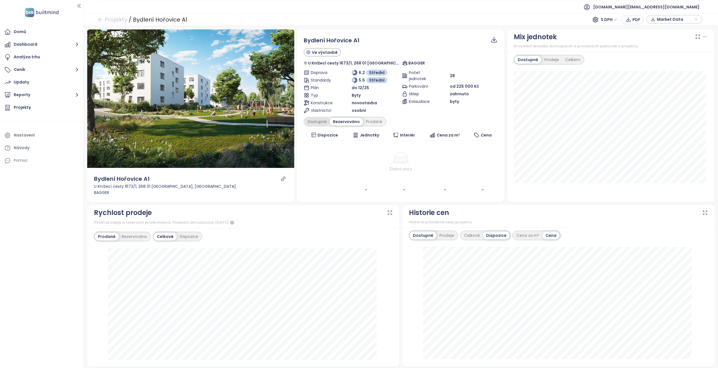
click at [312, 123] on div "Dostupné" at bounding box center [316, 122] width 25 height 8
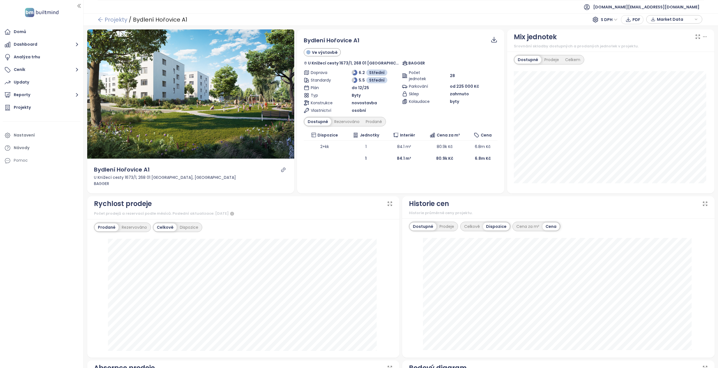
click at [113, 19] on link "Projekty" at bounding box center [113, 20] width 30 height 10
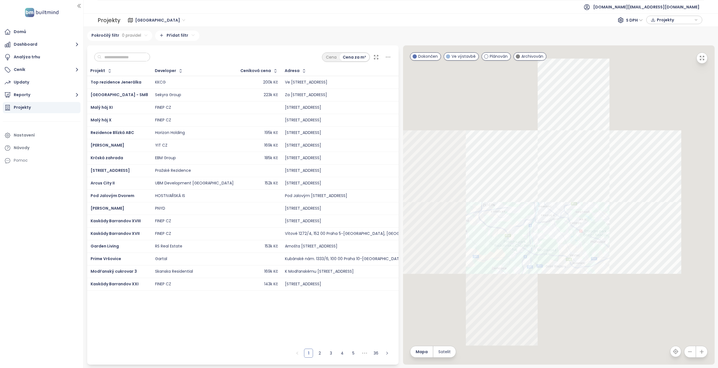
click at [118, 58] on input "text" at bounding box center [123, 57] width 45 height 8
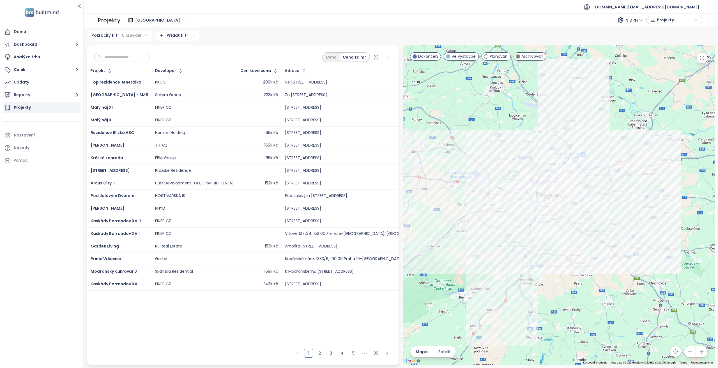
paste input "**********"
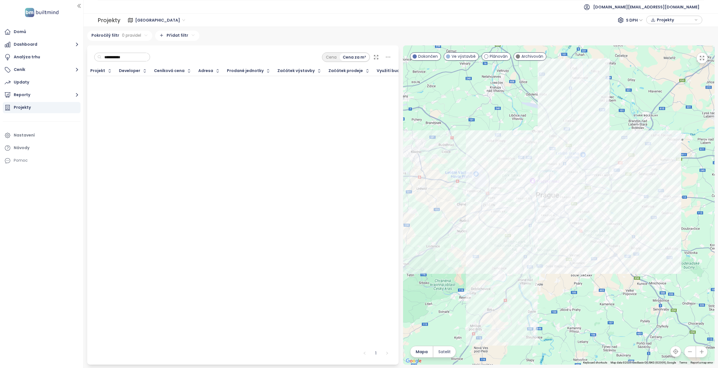
click at [139, 19] on span "[GEOGRAPHIC_DATA]" at bounding box center [160, 20] width 50 height 8
type input "**********"
click at [114, 59] on input "**********" at bounding box center [123, 57] width 45 height 8
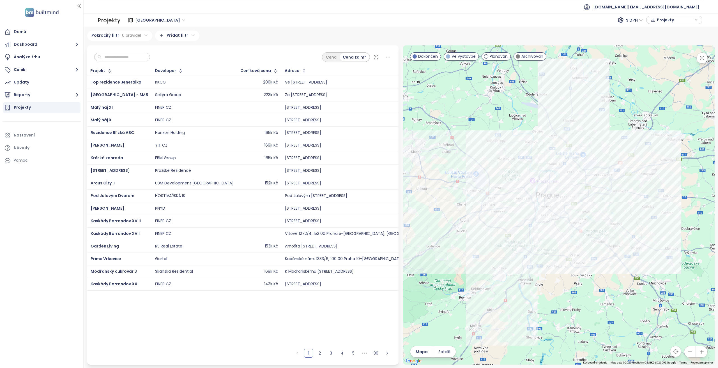
click at [147, 21] on span "[GEOGRAPHIC_DATA]" at bounding box center [160, 20] width 50 height 8
click at [152, 59] on div "[GEOGRAPHIC_DATA]" at bounding box center [162, 58] width 50 height 6
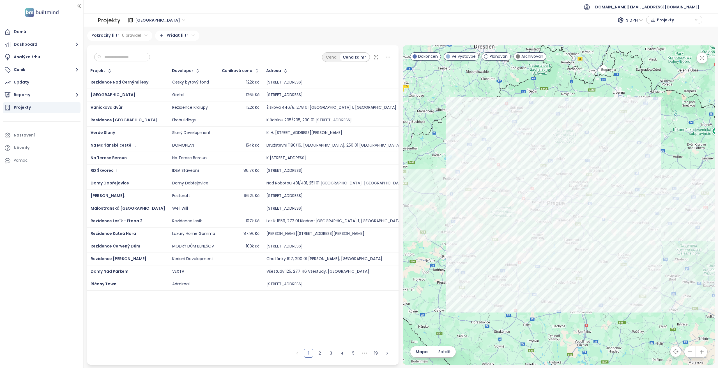
click at [135, 55] on input "text" at bounding box center [123, 57] width 45 height 8
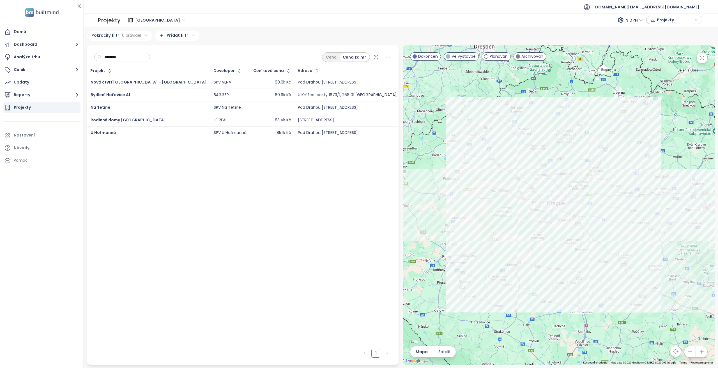
type input "********"
click at [143, 95] on div "Bydlení Hořovice A1" at bounding box center [149, 95] width 116 height 7
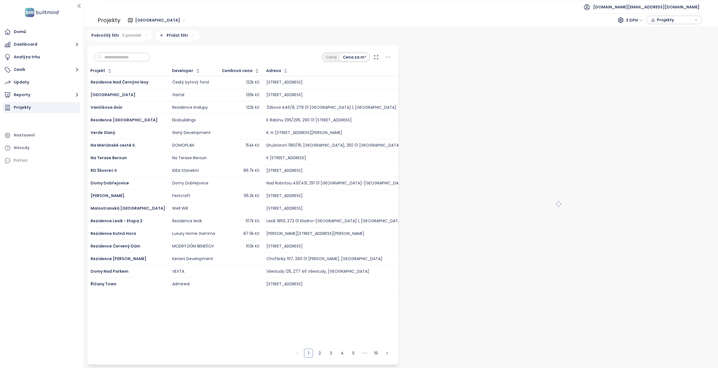
click at [131, 58] on input "text" at bounding box center [123, 57] width 45 height 8
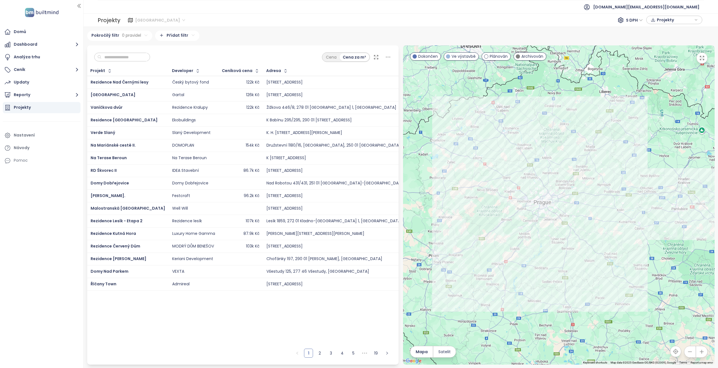
click at [142, 18] on span "[GEOGRAPHIC_DATA]" at bounding box center [160, 20] width 50 height 8
drag, startPoint x: 155, startPoint y: 56, endPoint x: 139, endPoint y: 160, distance: 104.7
click at [155, 56] on div "[GEOGRAPHIC_DATA]" at bounding box center [162, 58] width 50 height 6
click at [134, 57] on input "text" at bounding box center [123, 57] width 45 height 8
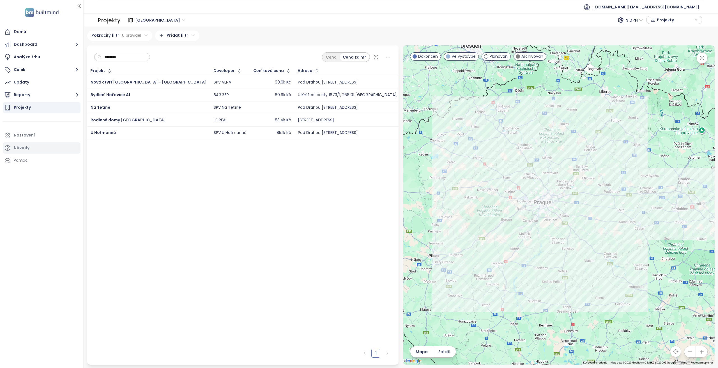
type input "********"
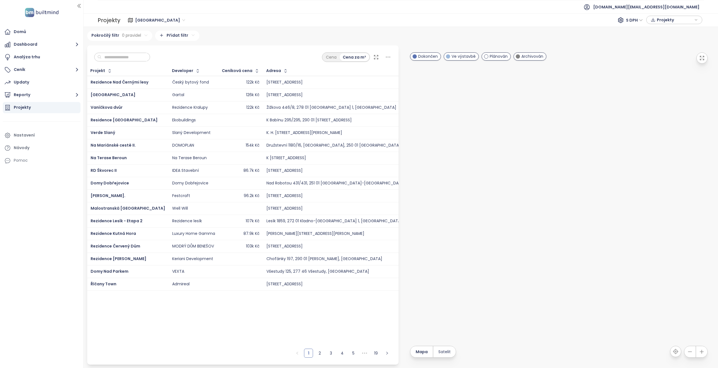
click at [147, 58] on input "text" at bounding box center [123, 57] width 45 height 8
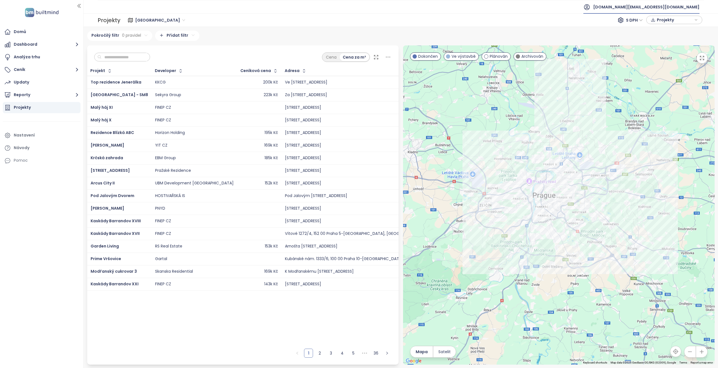
click at [657, 7] on span "[DOMAIN_NAME][EMAIL_ADDRESS][DOMAIN_NAME]" at bounding box center [646, 6] width 106 height 13
click at [652, 22] on span "Odhlásit se" at bounding box center [648, 23] width 22 height 6
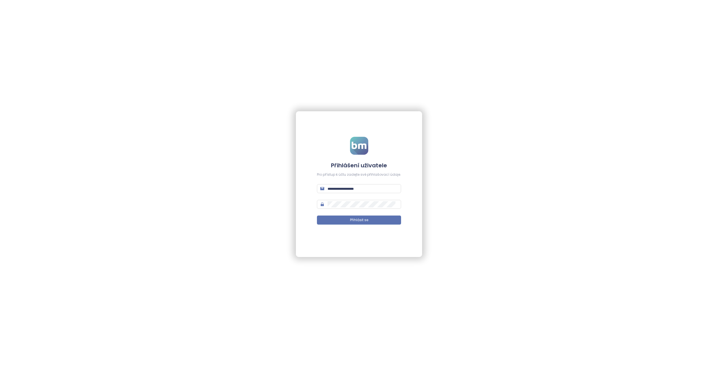
type input "**********"
click at [355, 217] on button "Přihlásit se" at bounding box center [359, 220] width 84 height 9
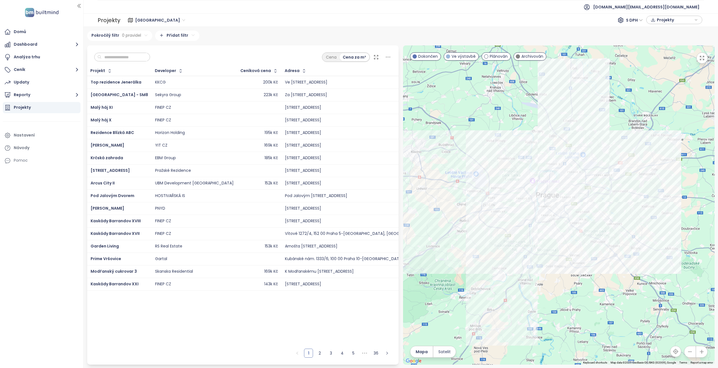
click at [127, 51] on div "Cena Cena za m²" at bounding box center [242, 55] width 311 height 21
click at [123, 57] on input "text" at bounding box center [123, 57] width 45 height 8
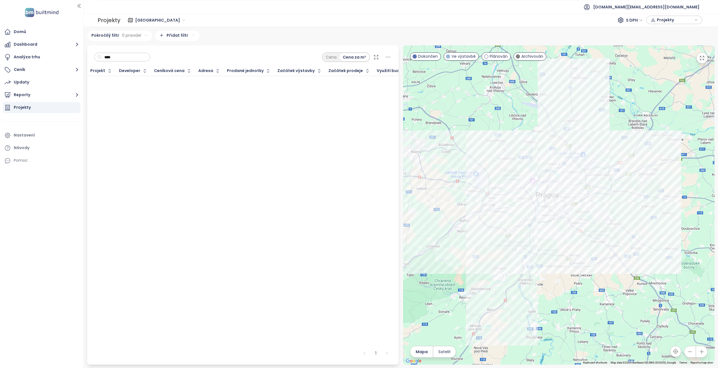
type input "***"
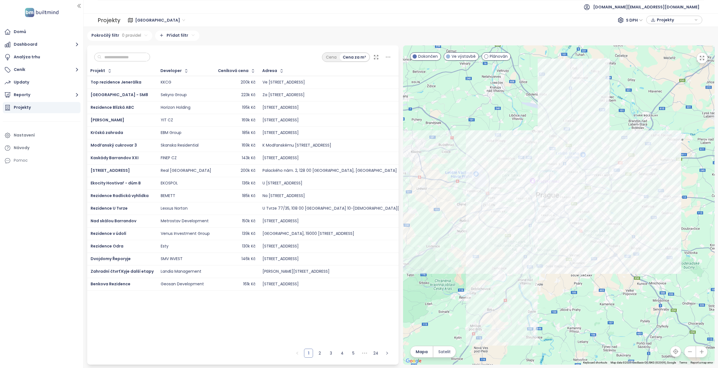
click at [134, 18] on div "[GEOGRAPHIC_DATA]" at bounding box center [160, 20] width 55 height 9
drag, startPoint x: 155, startPoint y: 59, endPoint x: 108, endPoint y: 70, distance: 47.8
click at [154, 59] on div "[GEOGRAPHIC_DATA]" at bounding box center [162, 58] width 50 height 6
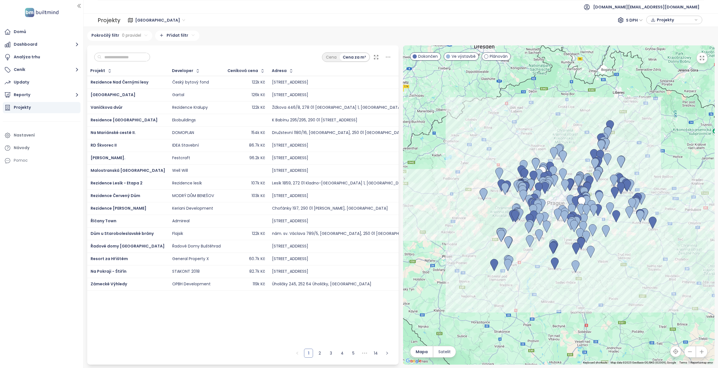
click at [121, 60] on input "text" at bounding box center [123, 57] width 45 height 8
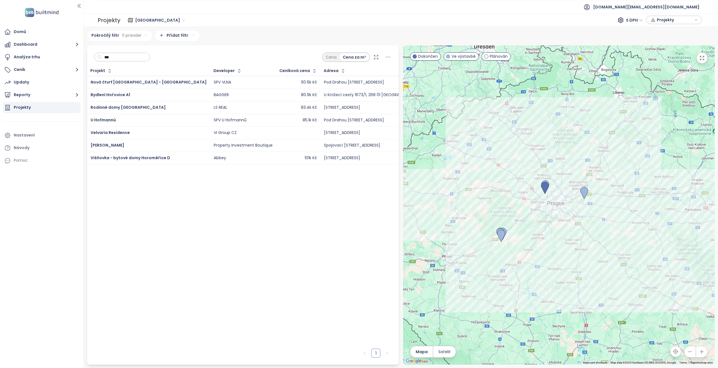
type input "****"
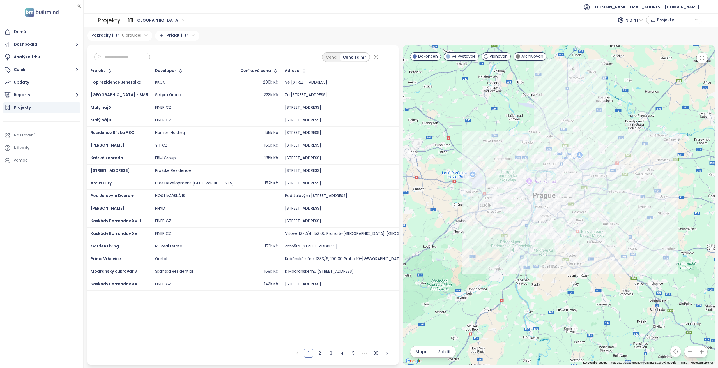
click at [135, 57] on input "text" at bounding box center [123, 57] width 45 height 8
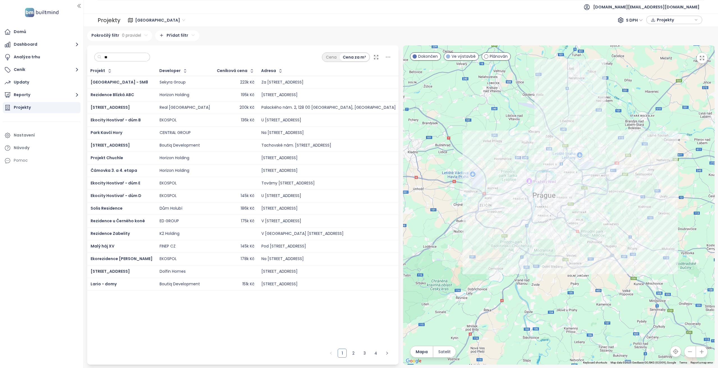
type input "*"
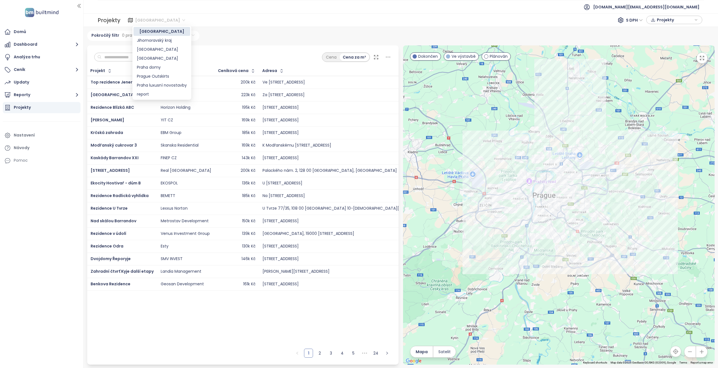
click at [142, 20] on span "[GEOGRAPHIC_DATA]" at bounding box center [160, 20] width 50 height 8
click at [165, 61] on div "[GEOGRAPHIC_DATA]" at bounding box center [162, 58] width 50 height 6
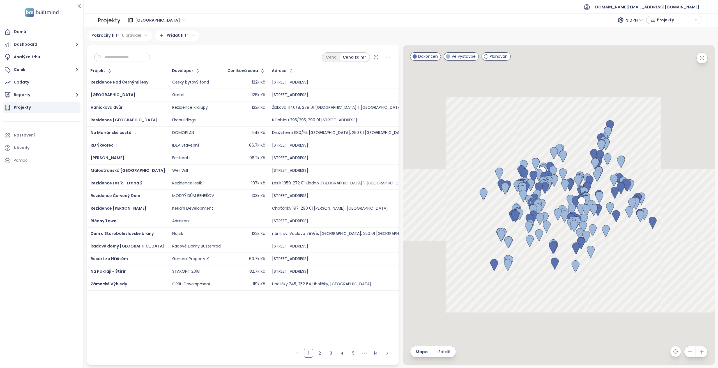
click at [137, 56] on input "text" at bounding box center [123, 57] width 45 height 8
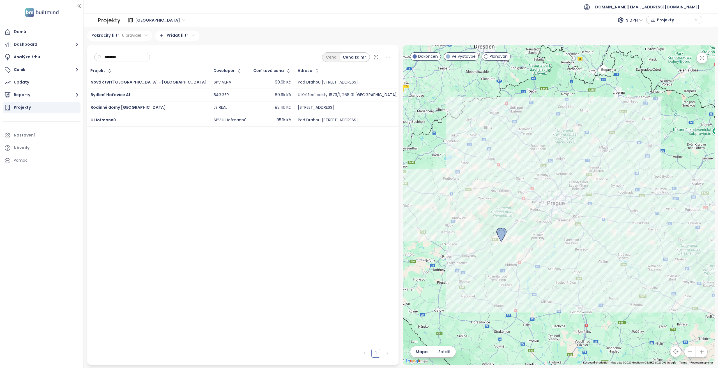
type input "********"
click at [137, 97] on div "Bydlení Hořovice A1" at bounding box center [149, 95] width 116 height 7
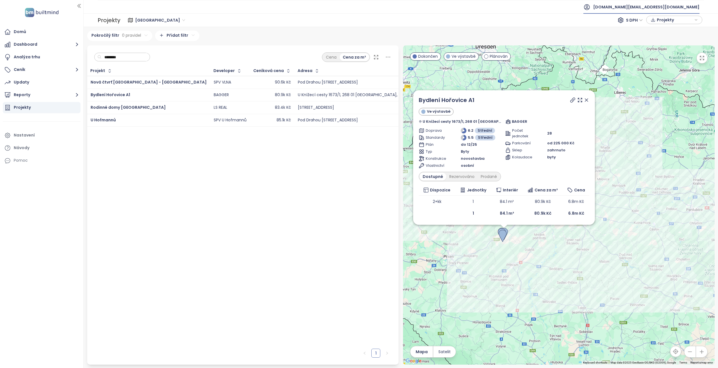
click at [650, 10] on span "[DOMAIN_NAME][EMAIL_ADDRESS][DOMAIN_NAME]" at bounding box center [646, 6] width 106 height 13
click at [651, 22] on span "Odhlásit se" at bounding box center [648, 23] width 22 height 6
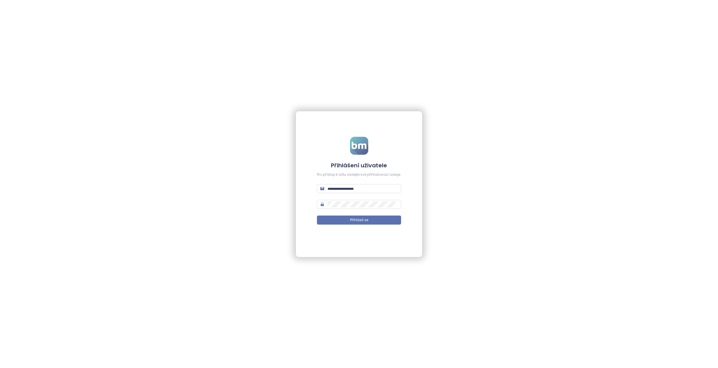
type input "**********"
click at [364, 218] on span "Přihlásit se" at bounding box center [359, 220] width 18 height 5
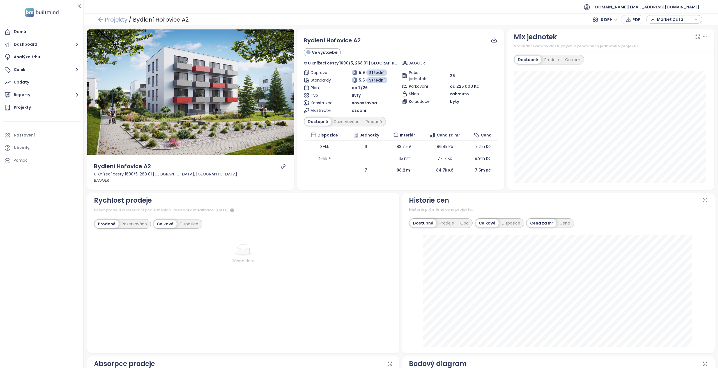
click at [105, 23] on link "Projekty" at bounding box center [113, 20] width 30 height 10
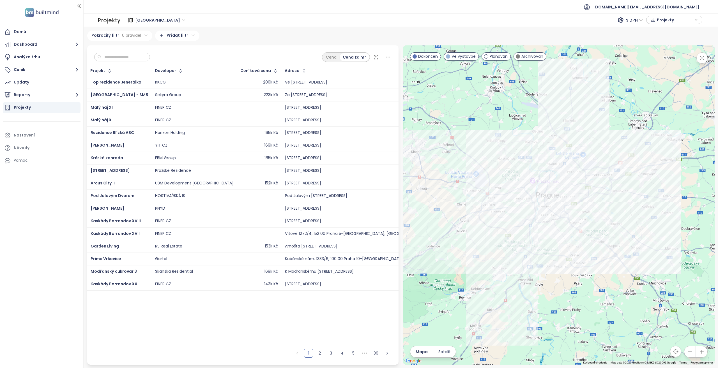
click at [143, 55] on input "text" at bounding box center [123, 57] width 45 height 8
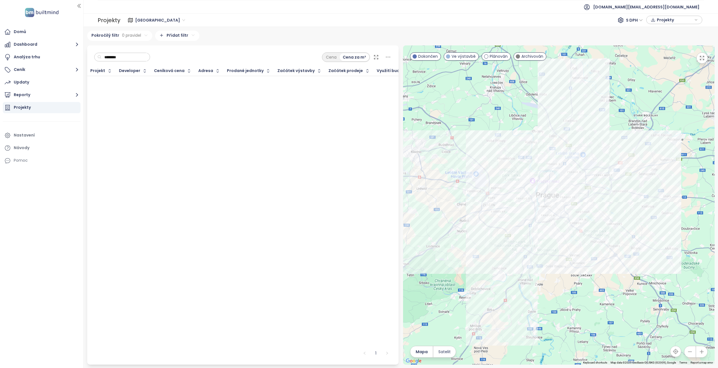
type input "*********"
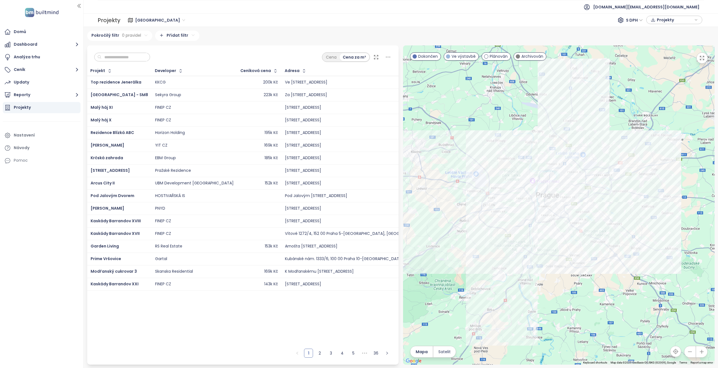
click at [145, 21] on span "[GEOGRAPHIC_DATA]" at bounding box center [160, 20] width 50 height 8
click at [158, 57] on div "[GEOGRAPHIC_DATA]" at bounding box center [162, 58] width 50 height 6
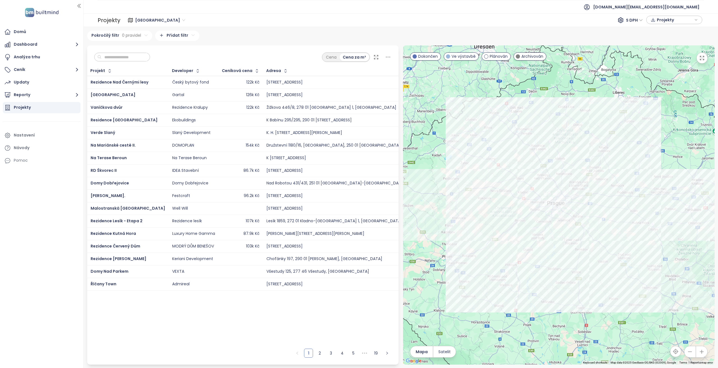
drag, startPoint x: 186, startPoint y: 197, endPoint x: 183, endPoint y: 197, distance: 2.9
click at [186, 197] on div "Festcraft" at bounding box center [193, 196] width 43 height 7
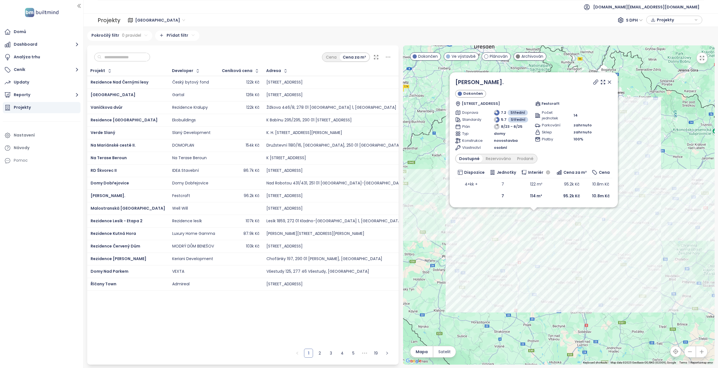
click at [148, 22] on span "[GEOGRAPHIC_DATA]" at bounding box center [160, 20] width 50 height 8
click at [147, 22] on span "[GEOGRAPHIC_DATA]" at bounding box center [160, 20] width 50 height 8
click at [127, 56] on input "text" at bounding box center [123, 57] width 45 height 8
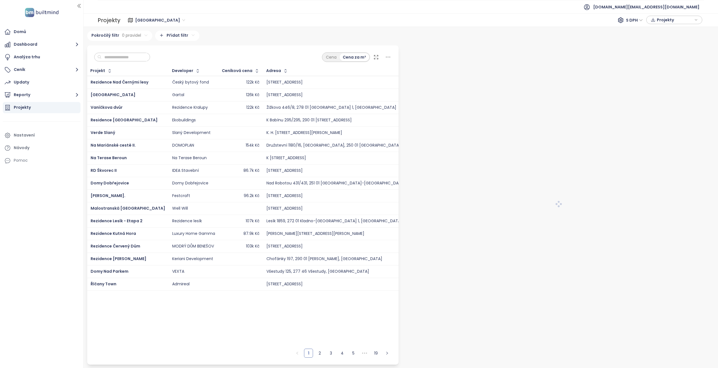
drag, startPoint x: 128, startPoint y: 51, endPoint x: 130, endPoint y: 56, distance: 5.2
click at [128, 51] on div "Cena Cena za m²" at bounding box center [242, 55] width 311 height 21
click at [130, 56] on input "text" at bounding box center [123, 57] width 45 height 8
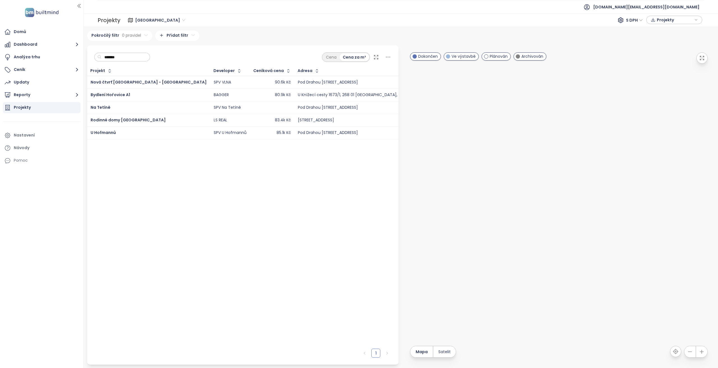
type input "********"
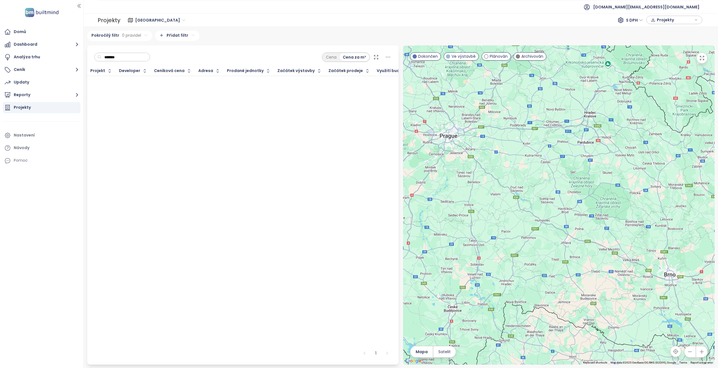
type input "********"
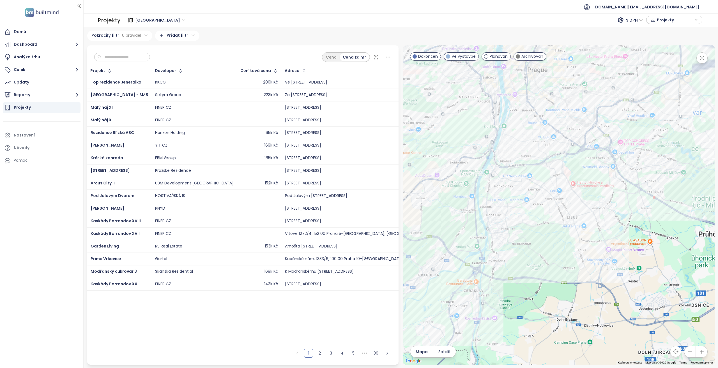
drag, startPoint x: 428, startPoint y: 179, endPoint x: 503, endPoint y: 180, distance: 75.1
click at [503, 180] on div at bounding box center [558, 204] width 311 height 319
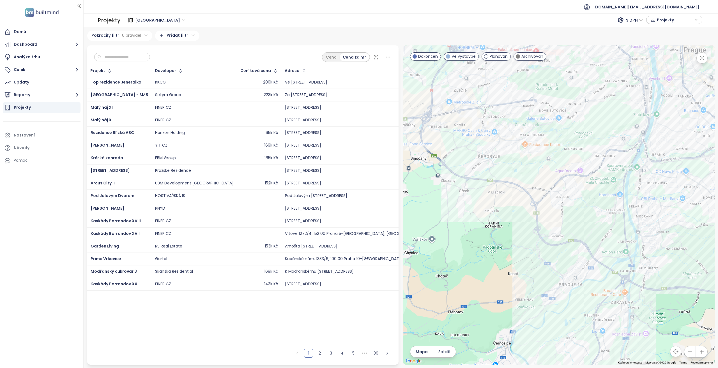
click at [144, 21] on span "[GEOGRAPHIC_DATA]" at bounding box center [160, 20] width 50 height 8
click at [156, 58] on div "[GEOGRAPHIC_DATA]" at bounding box center [162, 58] width 50 height 6
